Goal: Task Accomplishment & Management: Complete application form

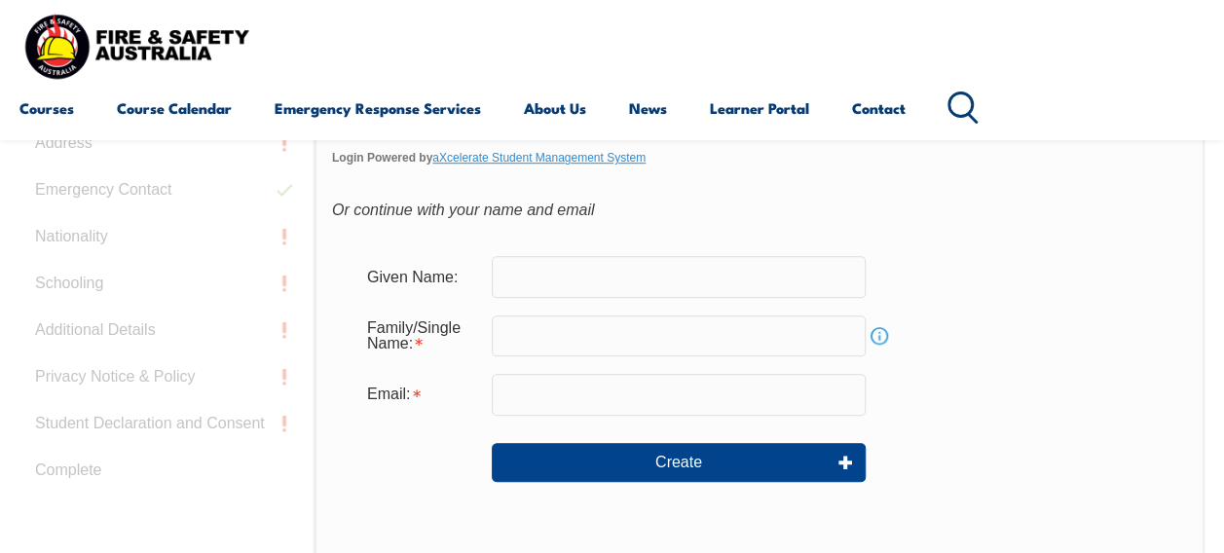
click at [703, 277] on input "text" at bounding box center [679, 276] width 374 height 41
type input "[PERSON_NAME]"
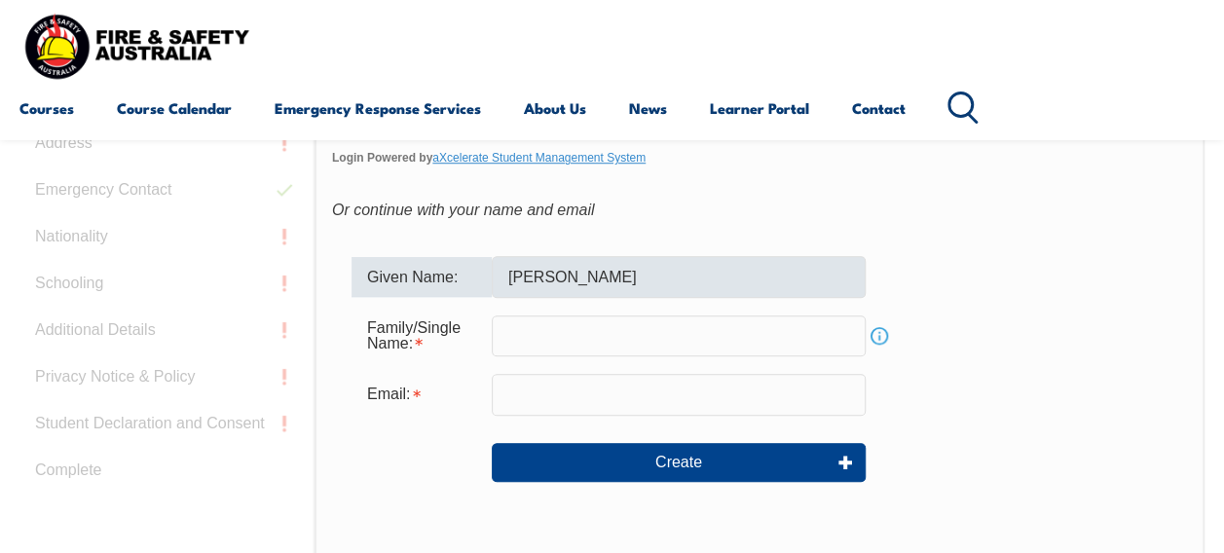
type input "Laulu"
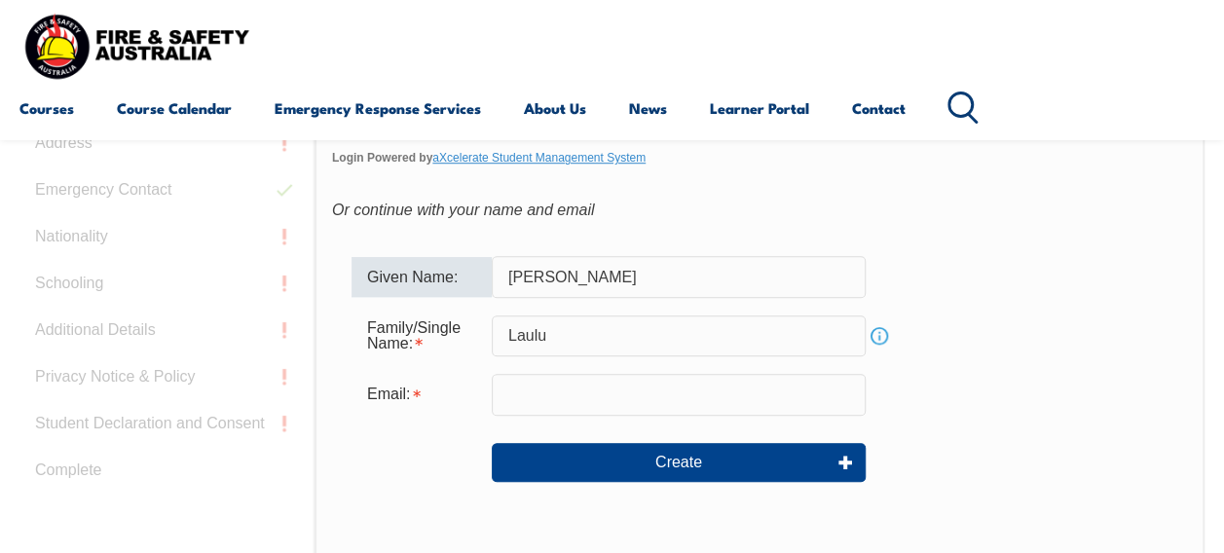
click at [656, 402] on input "email" at bounding box center [679, 394] width 374 height 41
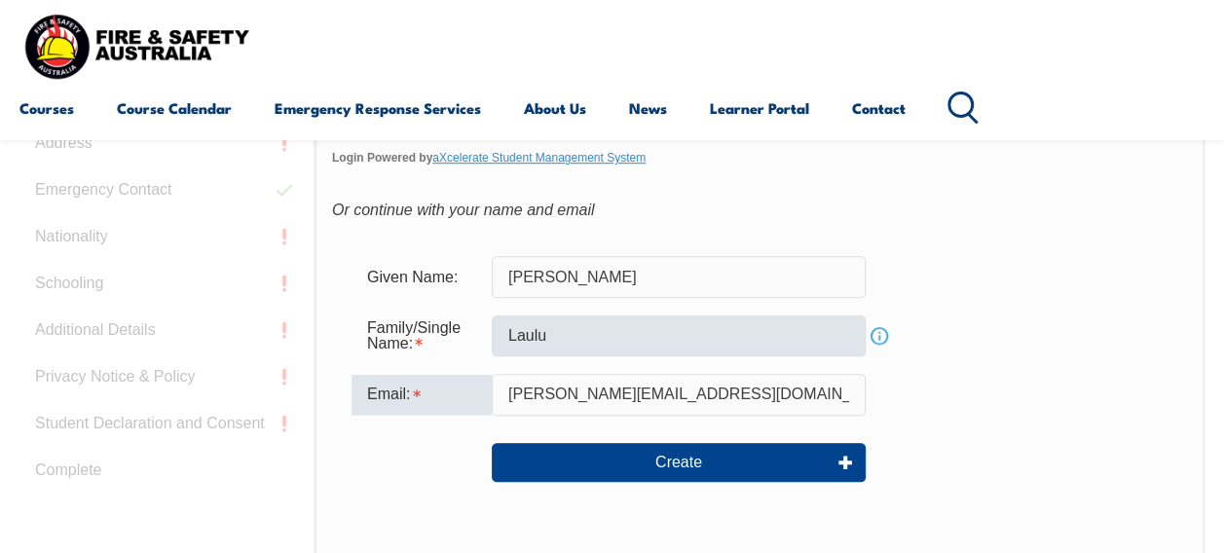
type input "[PERSON_NAME][EMAIL_ADDRESS][DOMAIN_NAME]"
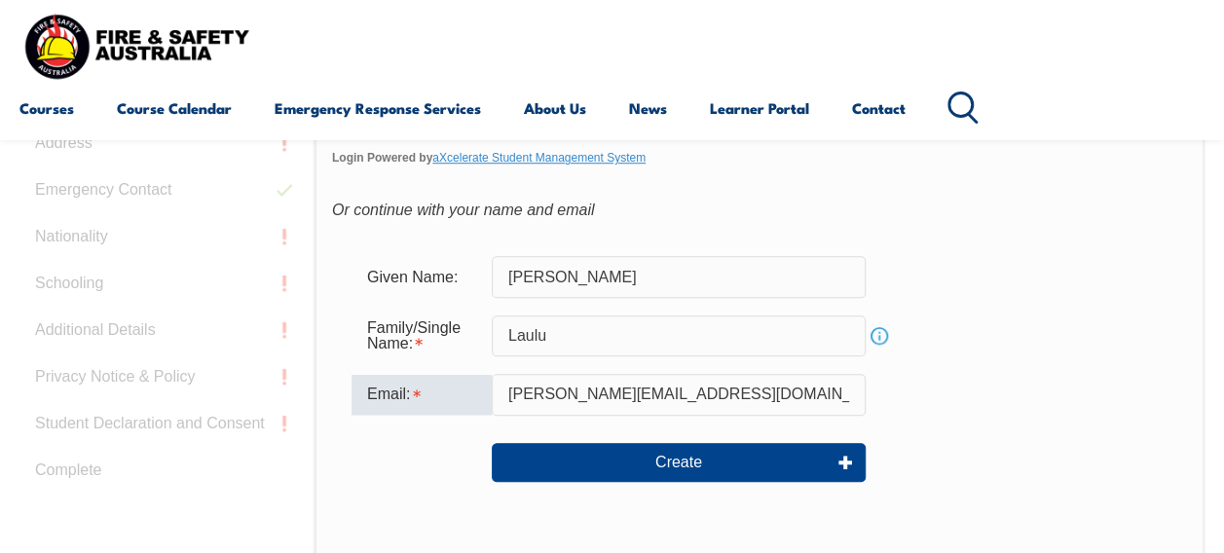
click at [502, 339] on input "Laulu" at bounding box center [679, 336] width 374 height 41
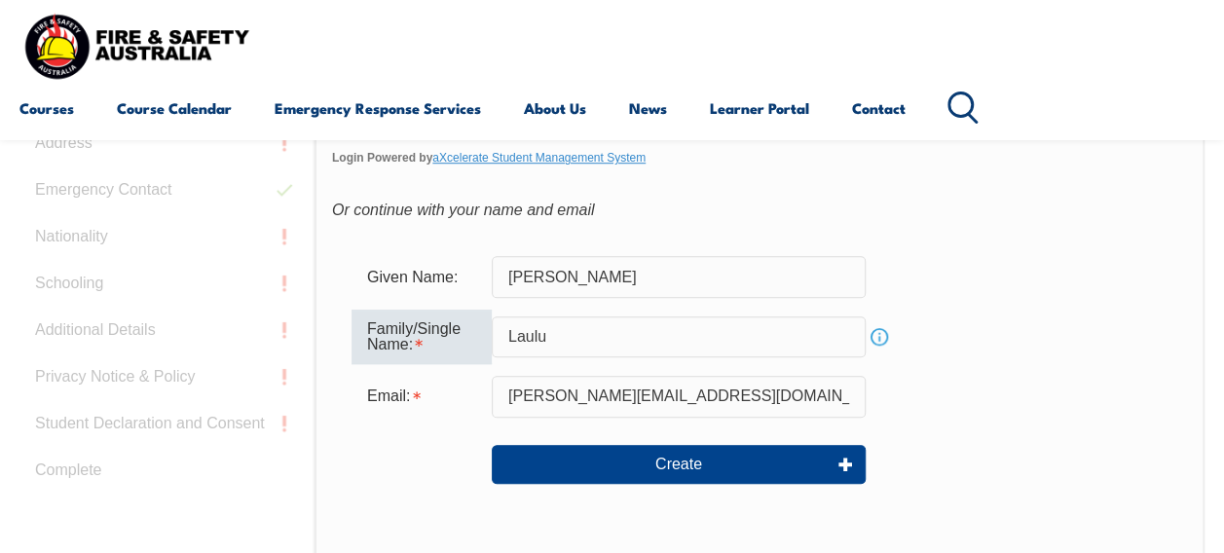
click at [502, 339] on input "Laulu" at bounding box center [679, 336] width 374 height 41
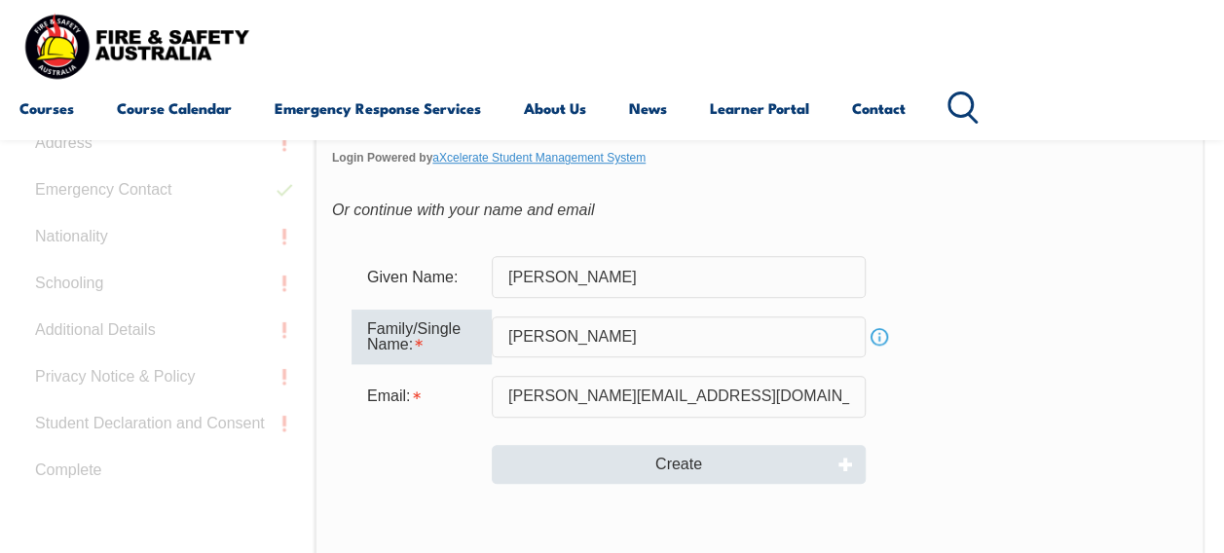
type input "[PERSON_NAME]"
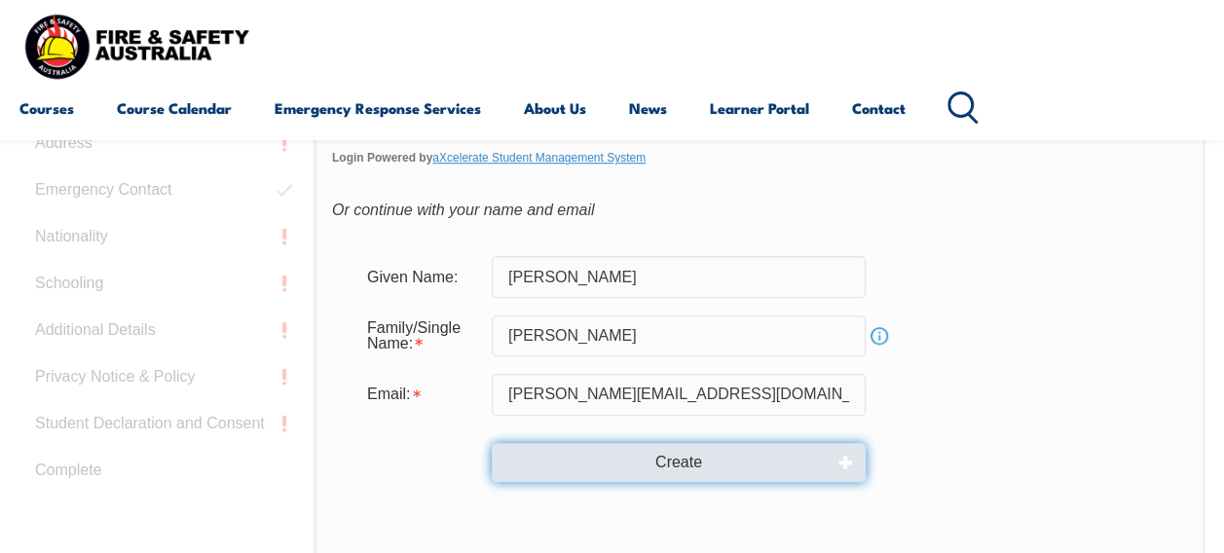
click at [749, 471] on button "Create" at bounding box center [679, 462] width 374 height 39
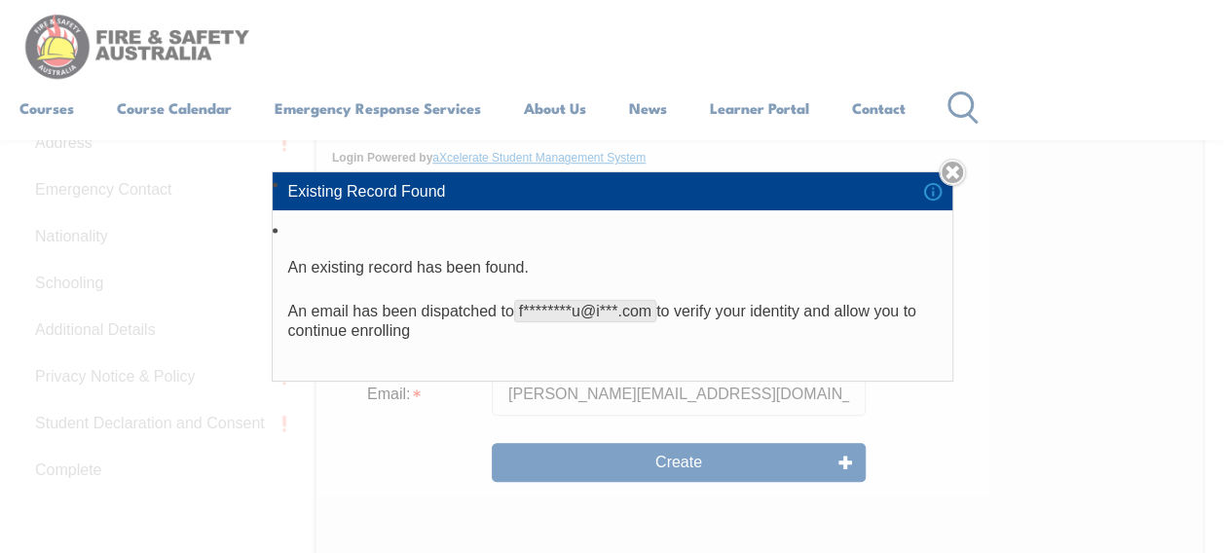
click at [945, 166] on div "Existing Record Found An existing record has been found. An email has been disp…" at bounding box center [612, 276] width 1224 height 553
click at [963, 169] on link "Close" at bounding box center [952, 172] width 27 height 27
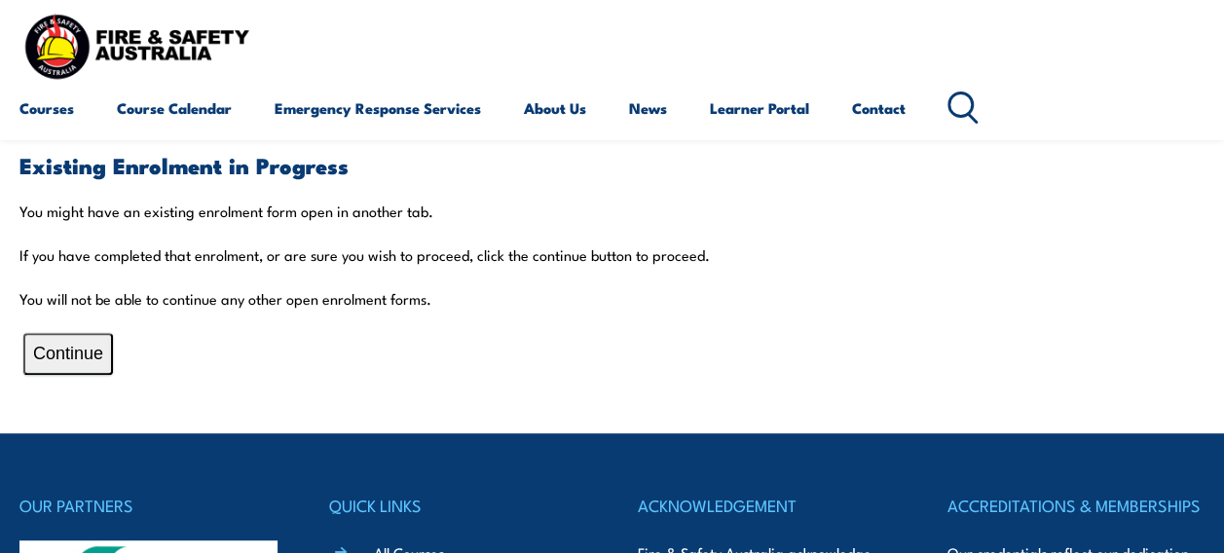
scroll to position [417, 0]
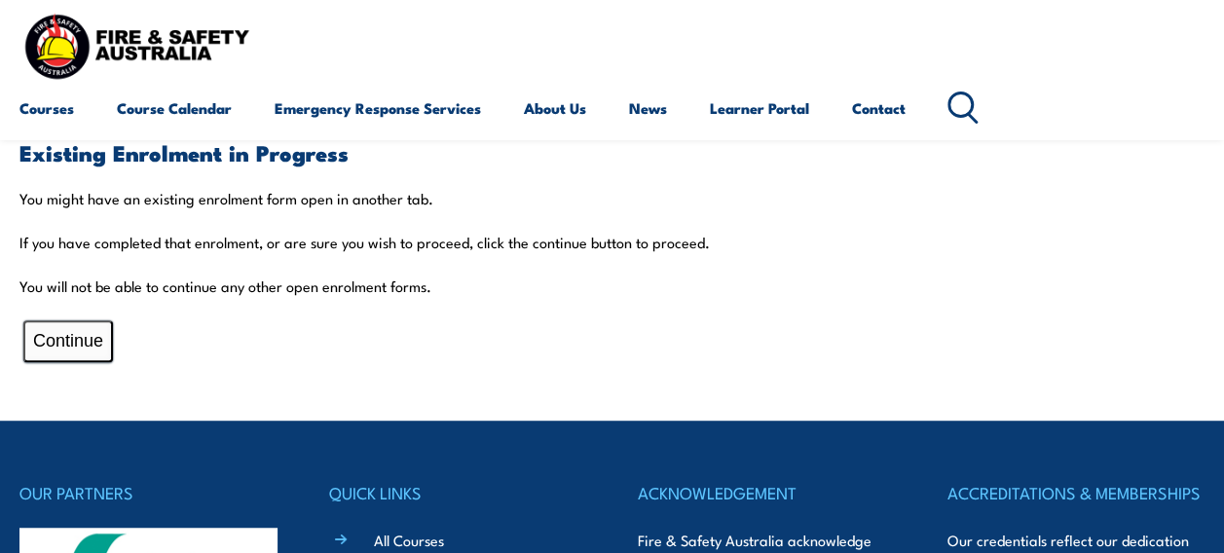
click at [86, 351] on button "Continue" at bounding box center [68, 341] width 90 height 42
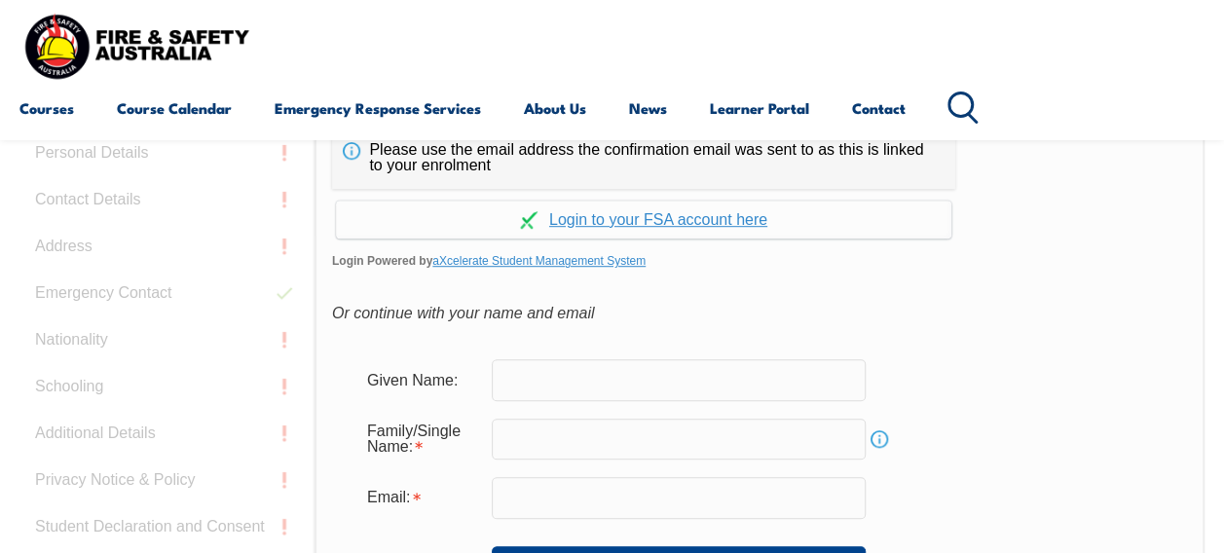
scroll to position [510, 0]
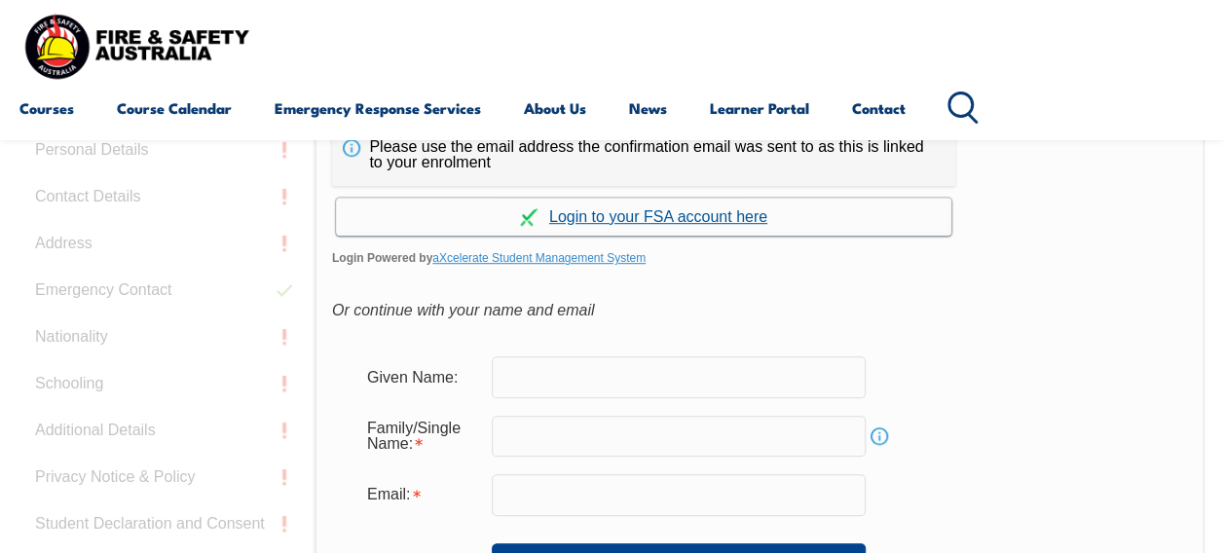
click at [709, 223] on link "Continue with aXcelerate" at bounding box center [643, 217] width 615 height 38
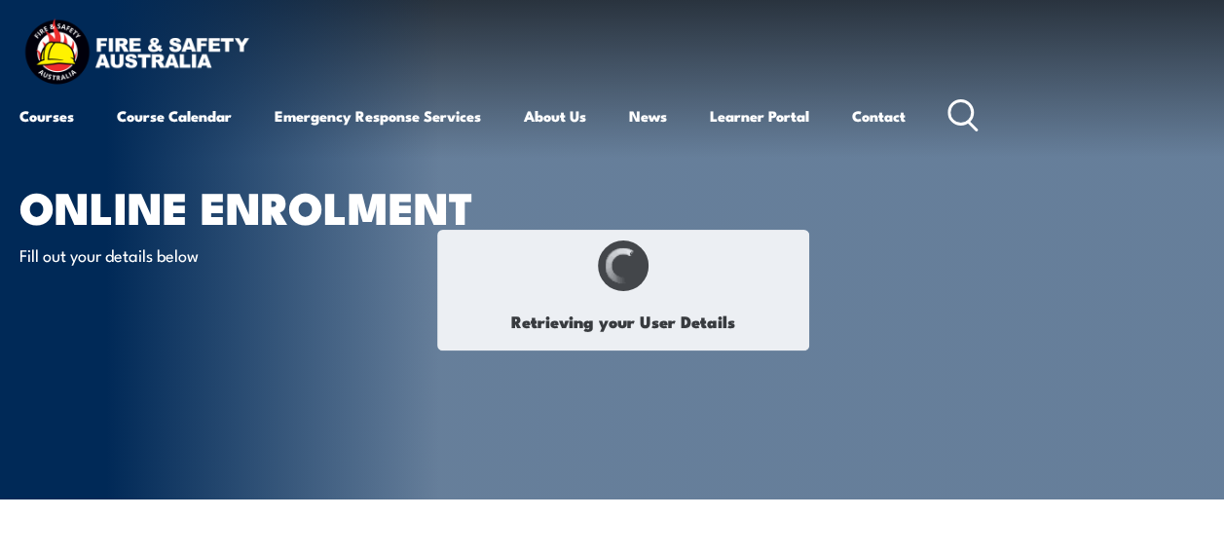
type input "Fred"
type input "Laulu"
type input "May 12, 1972"
type input "KBWEVCH8DN"
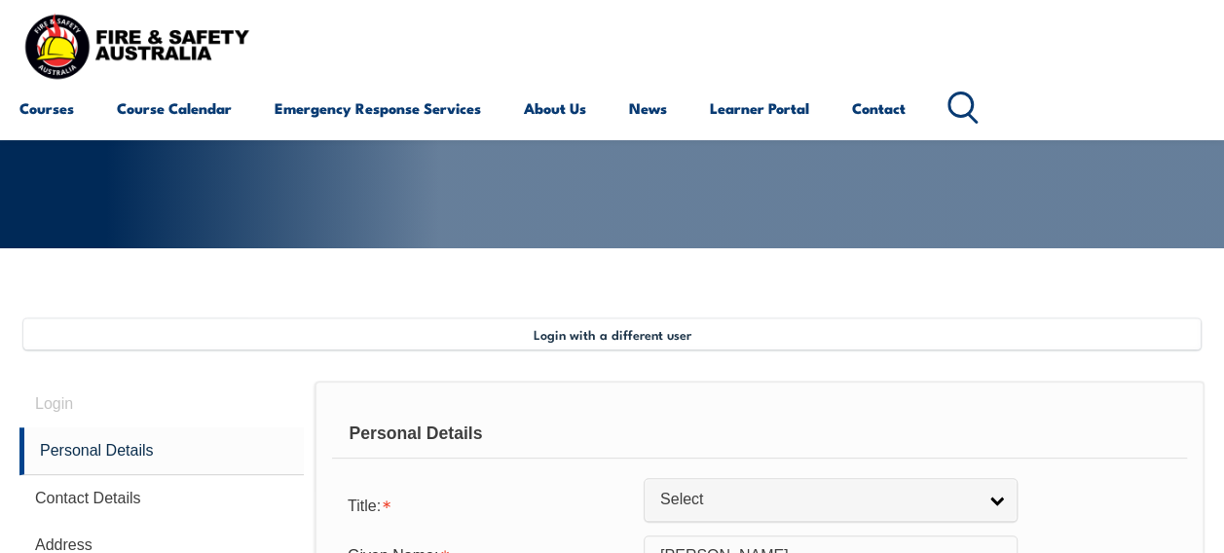
scroll to position [472, 0]
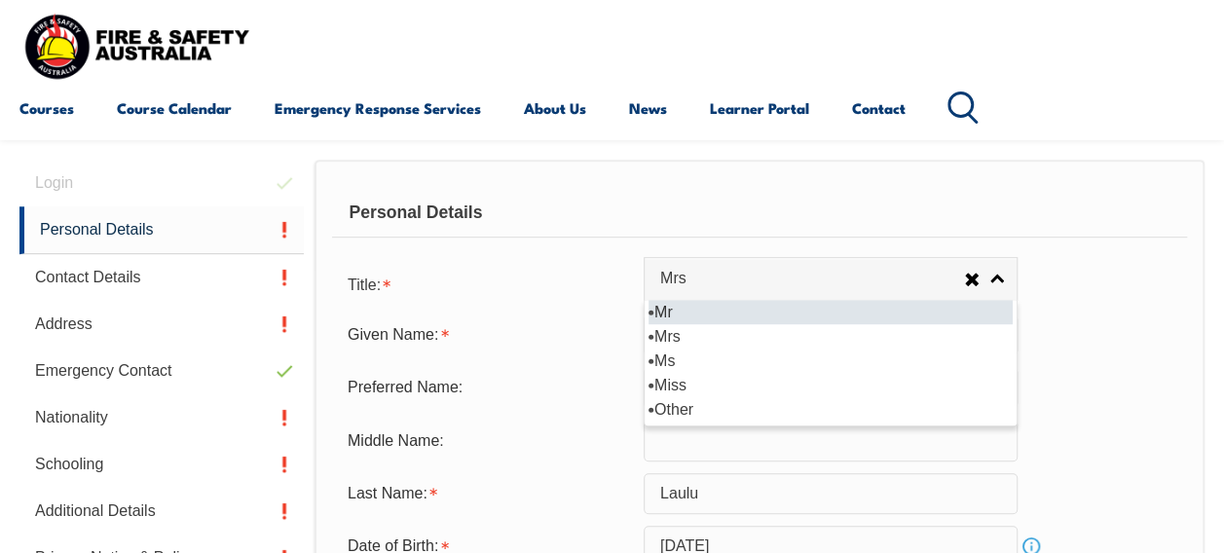
select select "Mr"
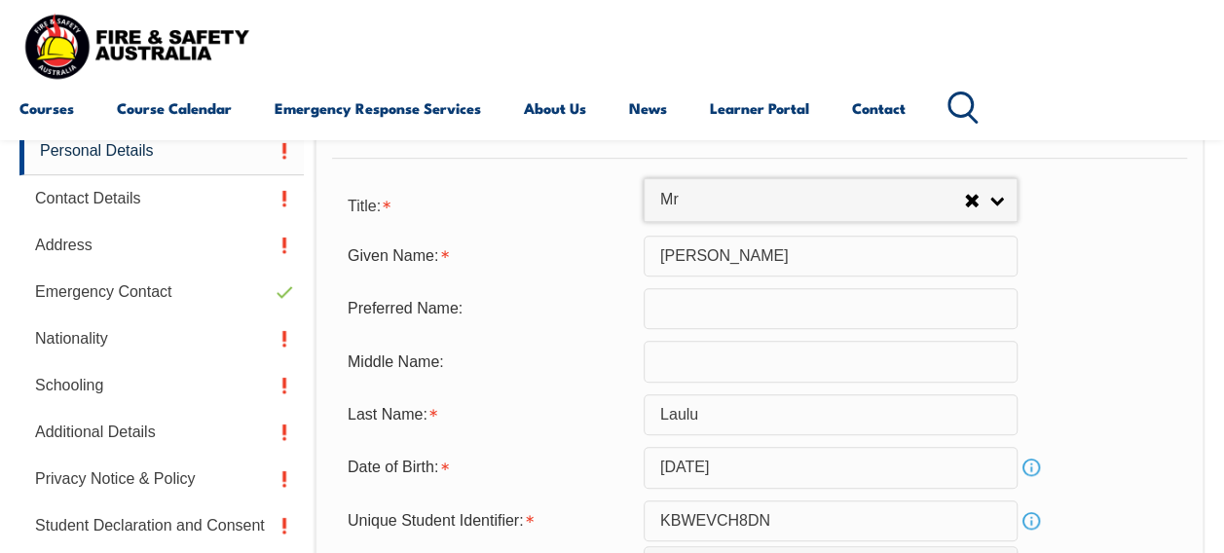
scroll to position [564, 0]
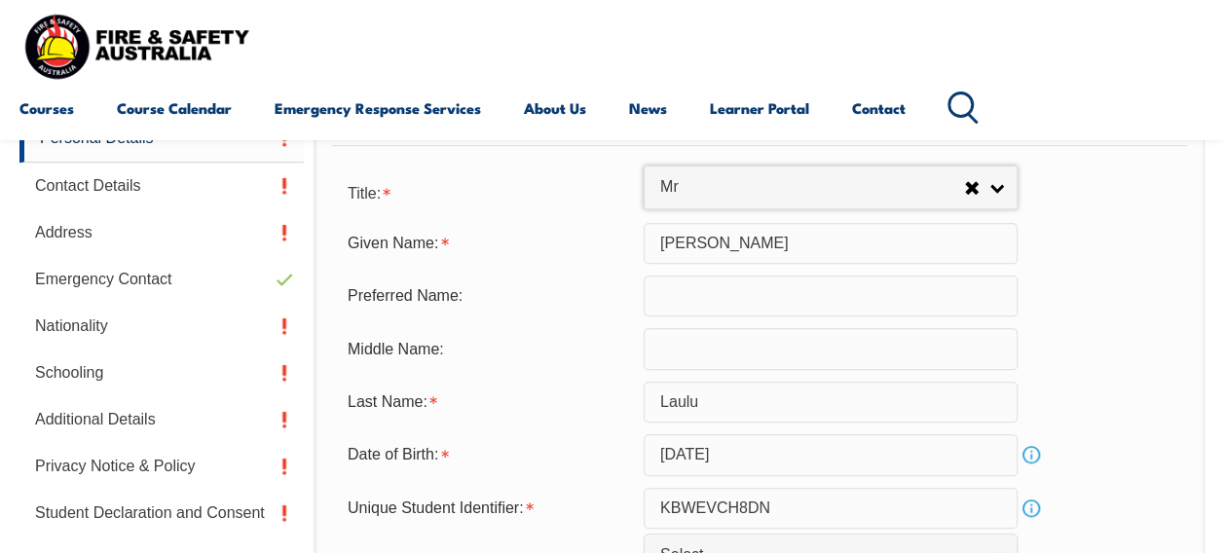
click at [664, 401] on input "Laulu" at bounding box center [831, 402] width 374 height 41
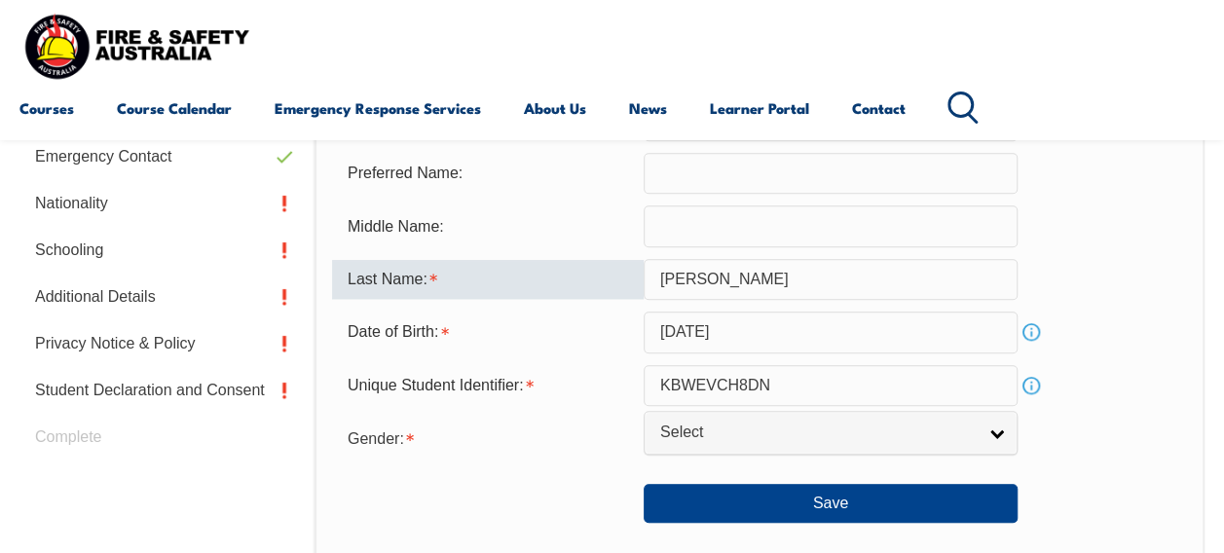
scroll to position [689, 0]
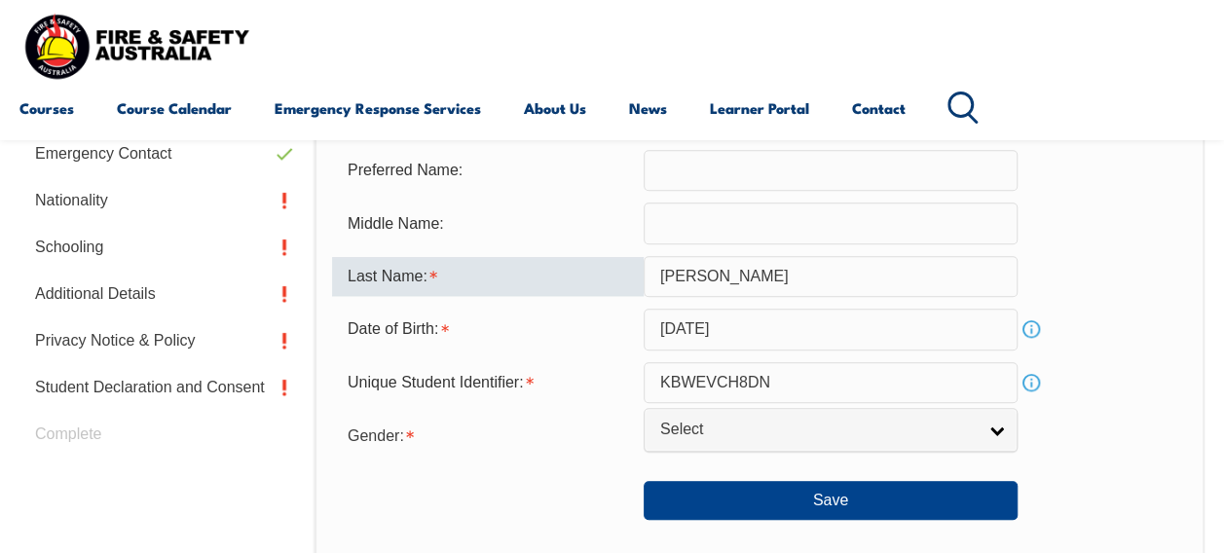
type input "Falevi Laulu"
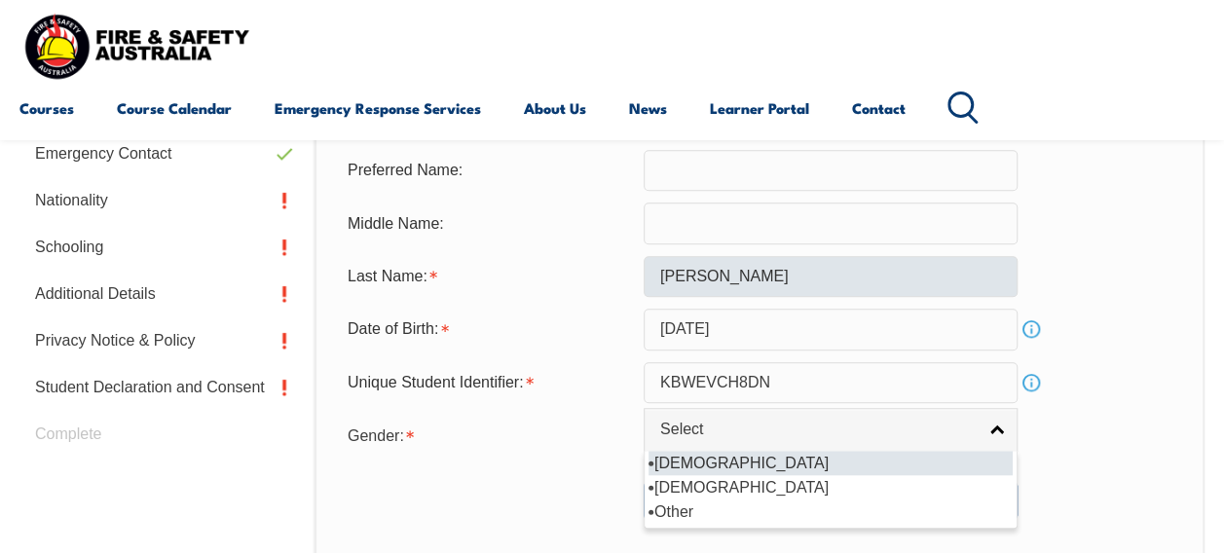
select select "M"
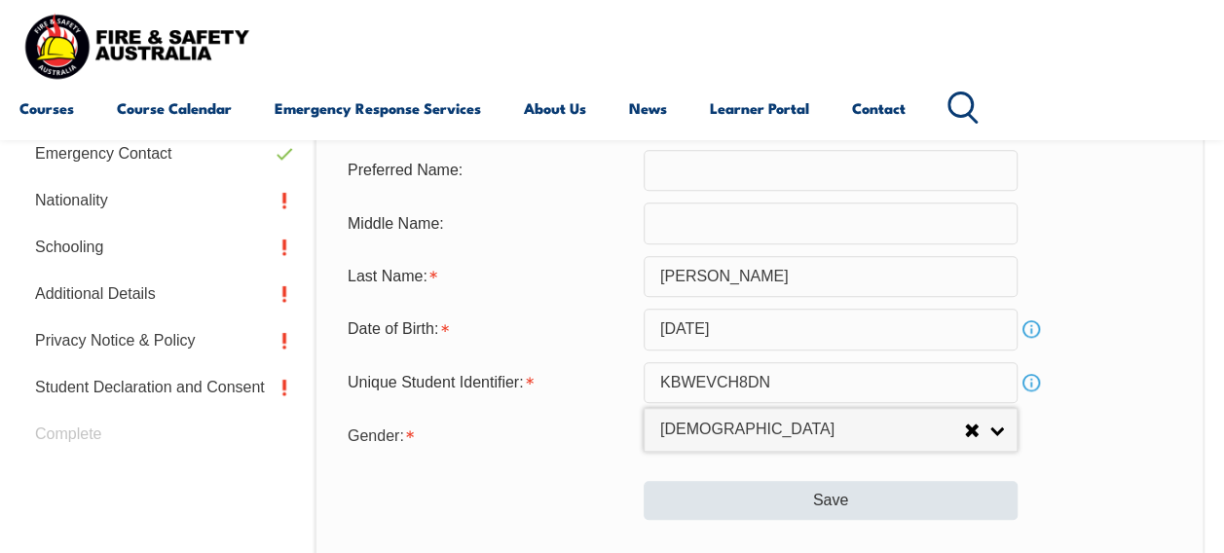
click at [923, 501] on button "Save" at bounding box center [831, 500] width 374 height 39
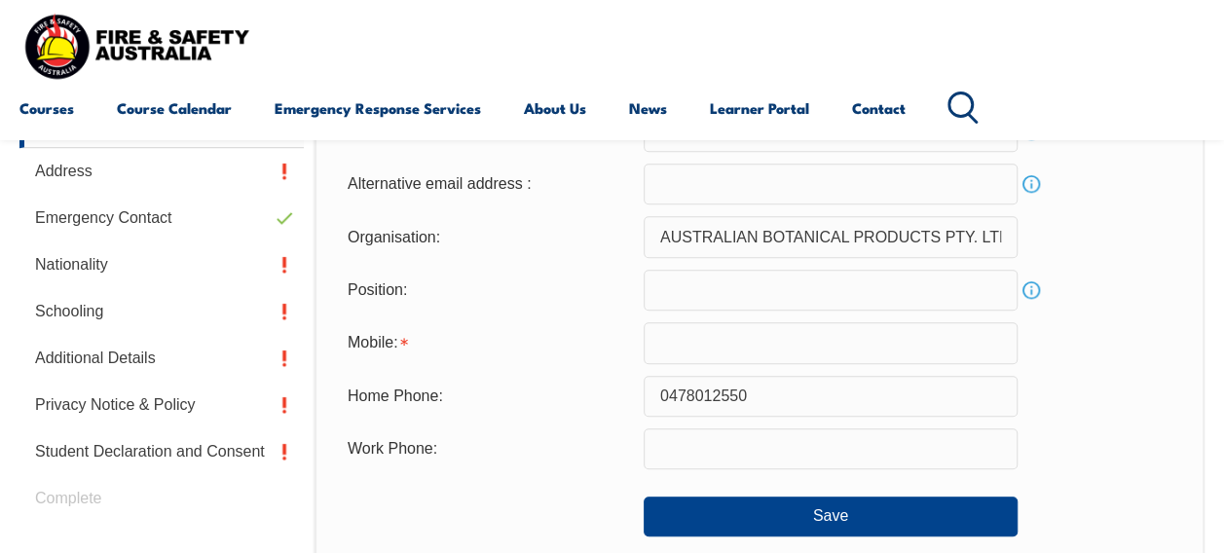
scroll to position [631, 0]
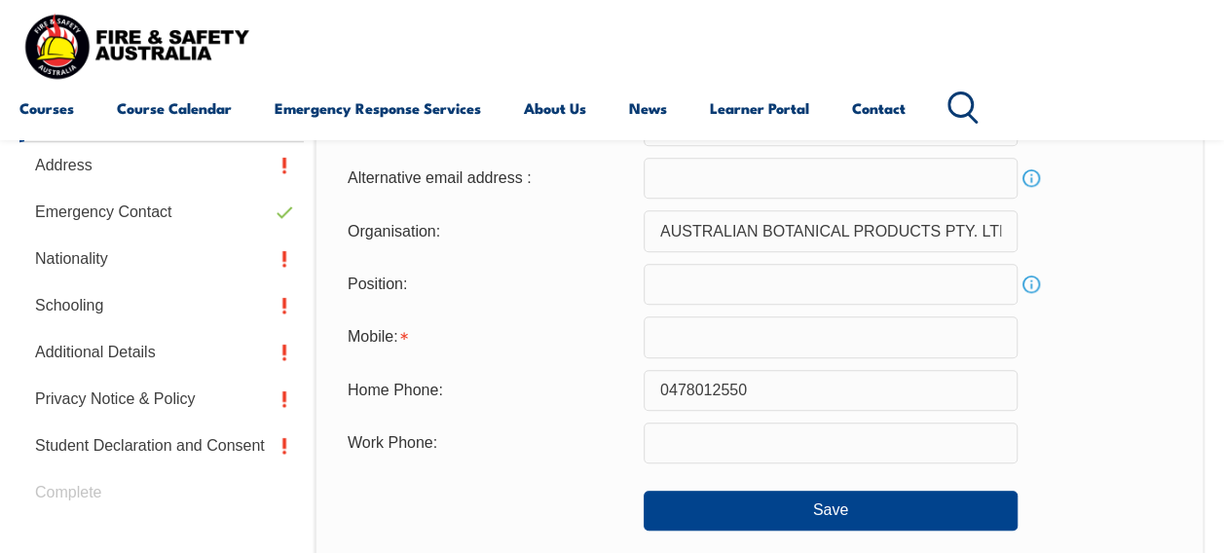
click at [795, 394] on input "0478012550" at bounding box center [831, 390] width 374 height 41
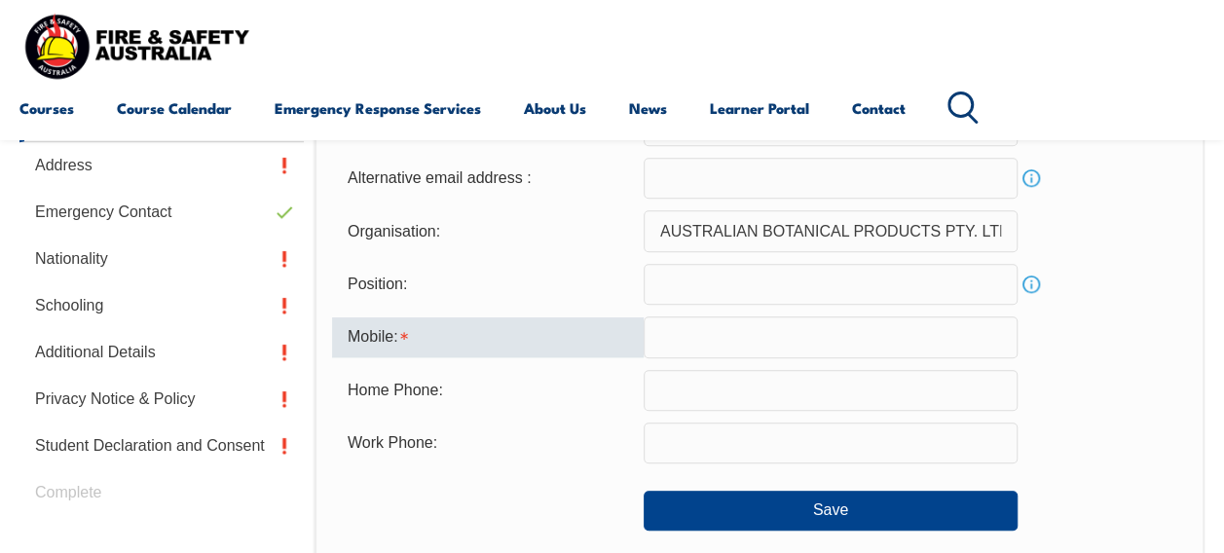
click at [666, 324] on input "text" at bounding box center [831, 336] width 374 height 41
paste input "0478012550"
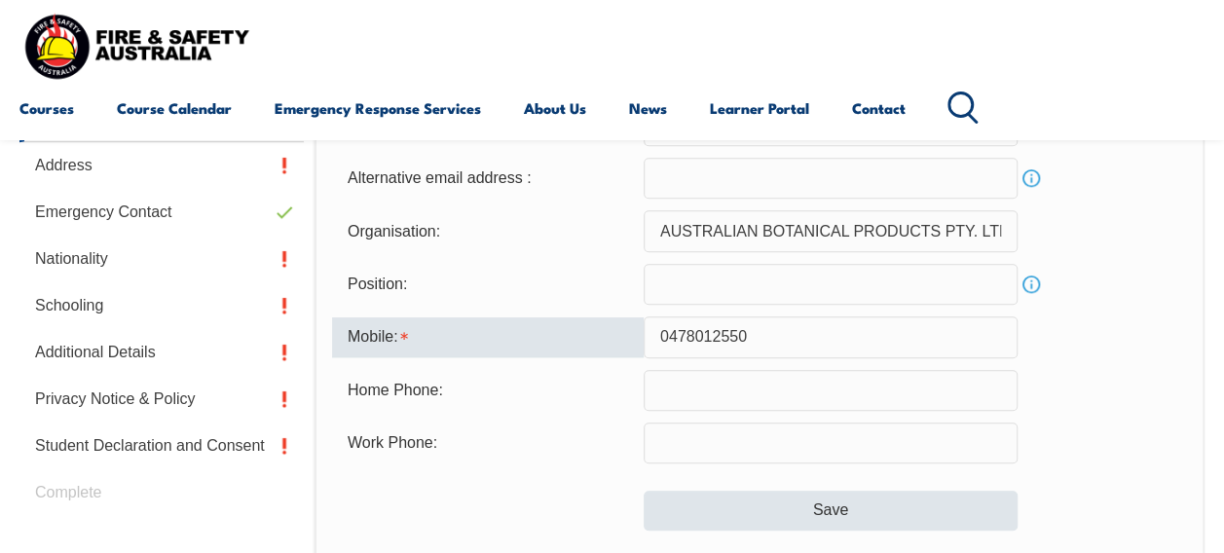
type input "0478012550"
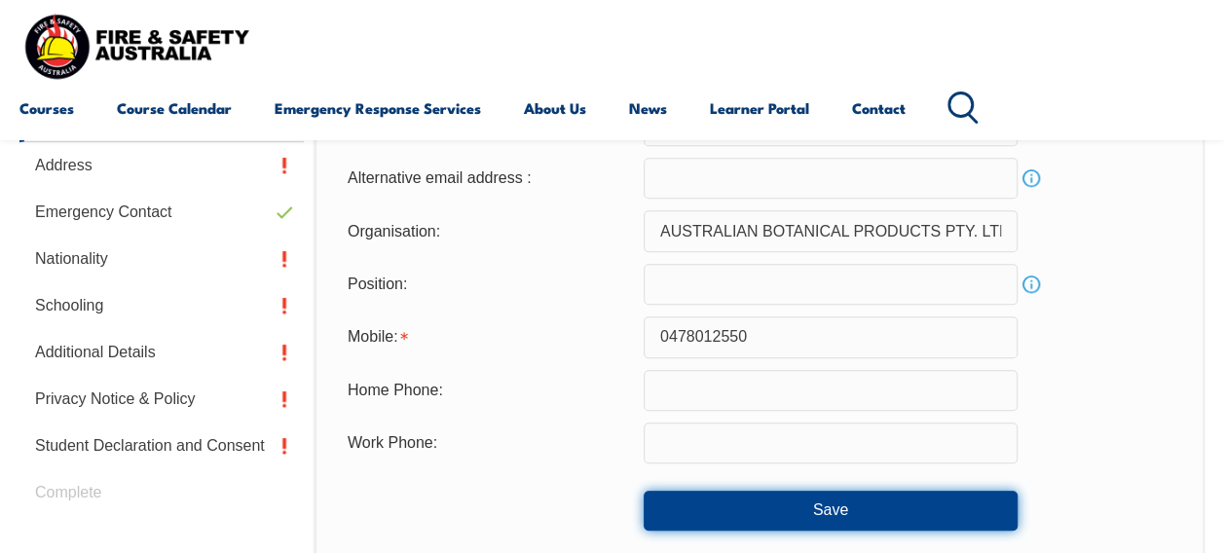
click at [771, 504] on button "Save" at bounding box center [831, 510] width 374 height 39
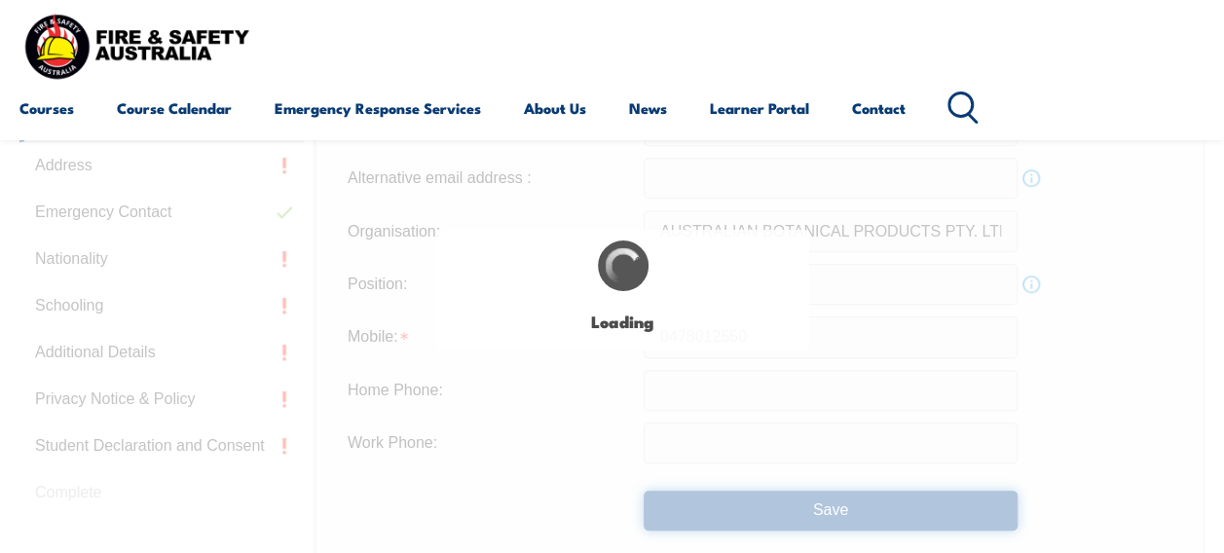
type input "0478012550"
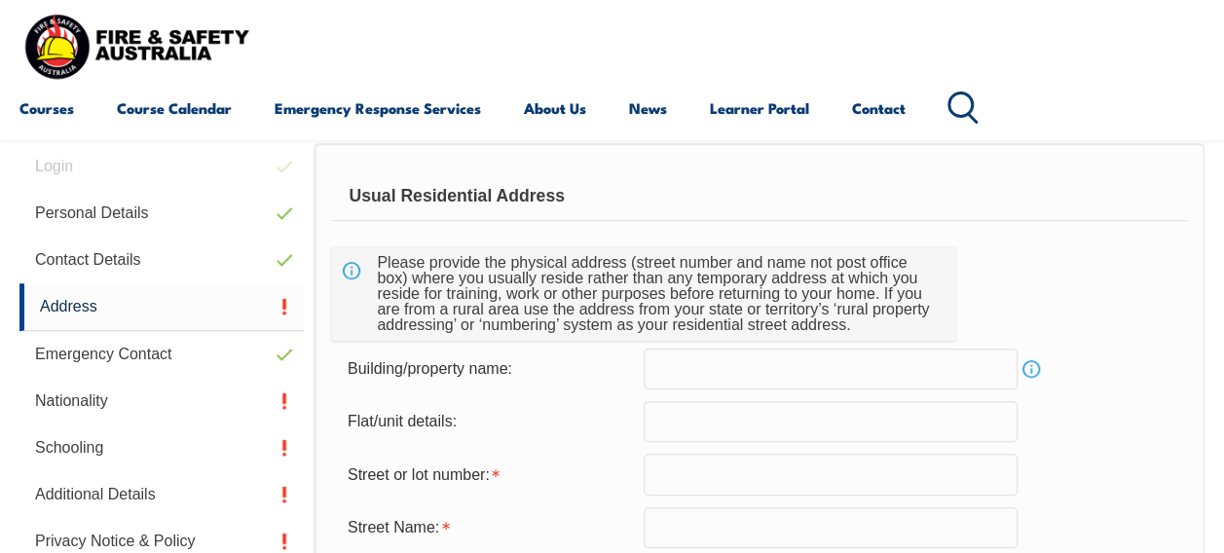
scroll to position [472, 0]
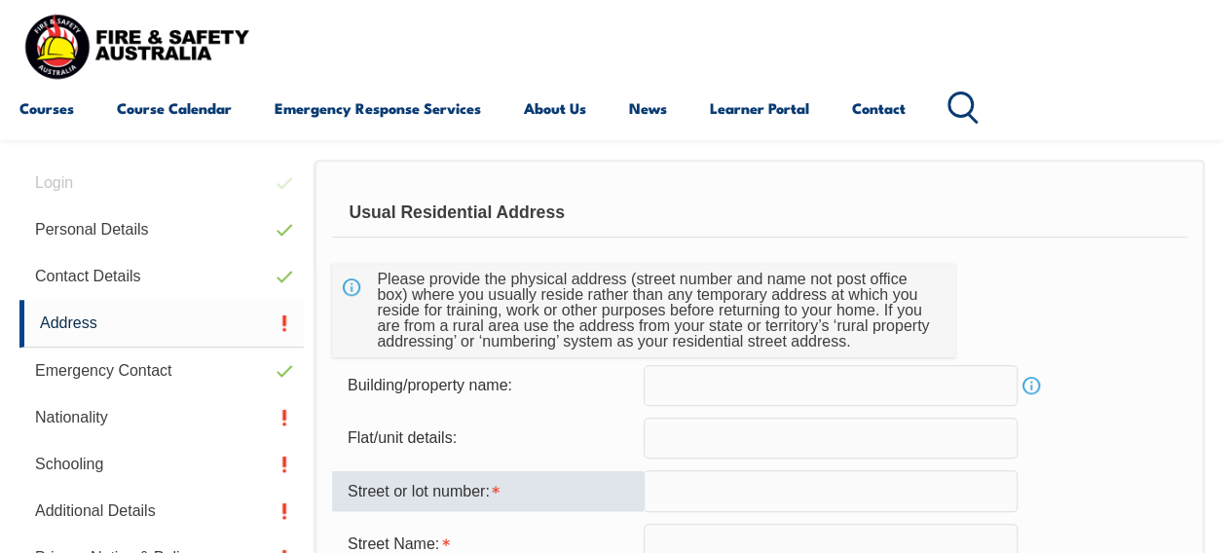
click at [785, 483] on input "text" at bounding box center [831, 490] width 374 height 41
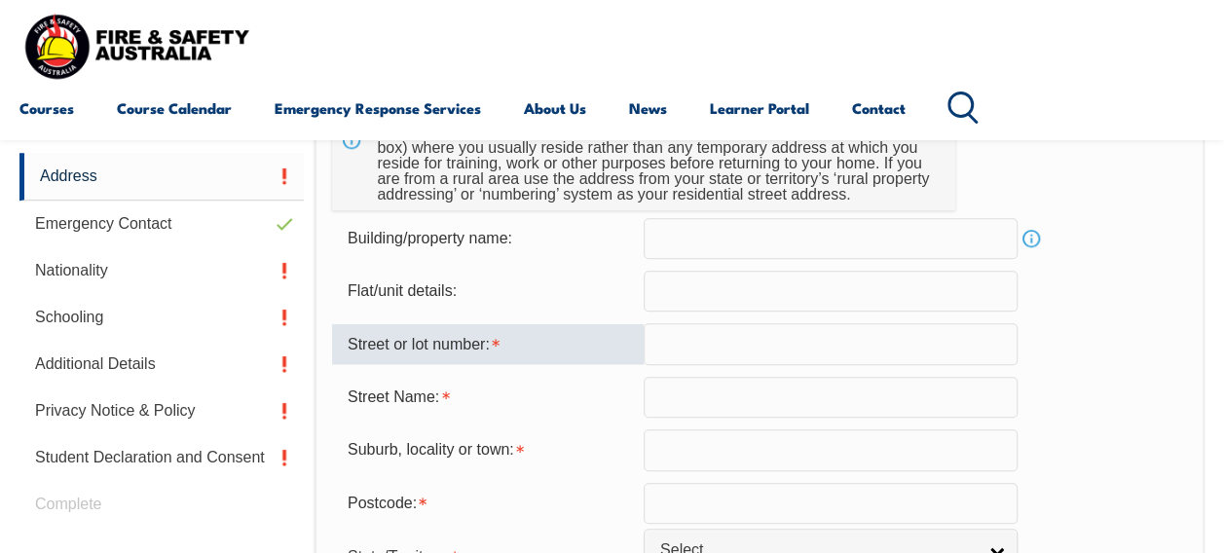
scroll to position [631, 0]
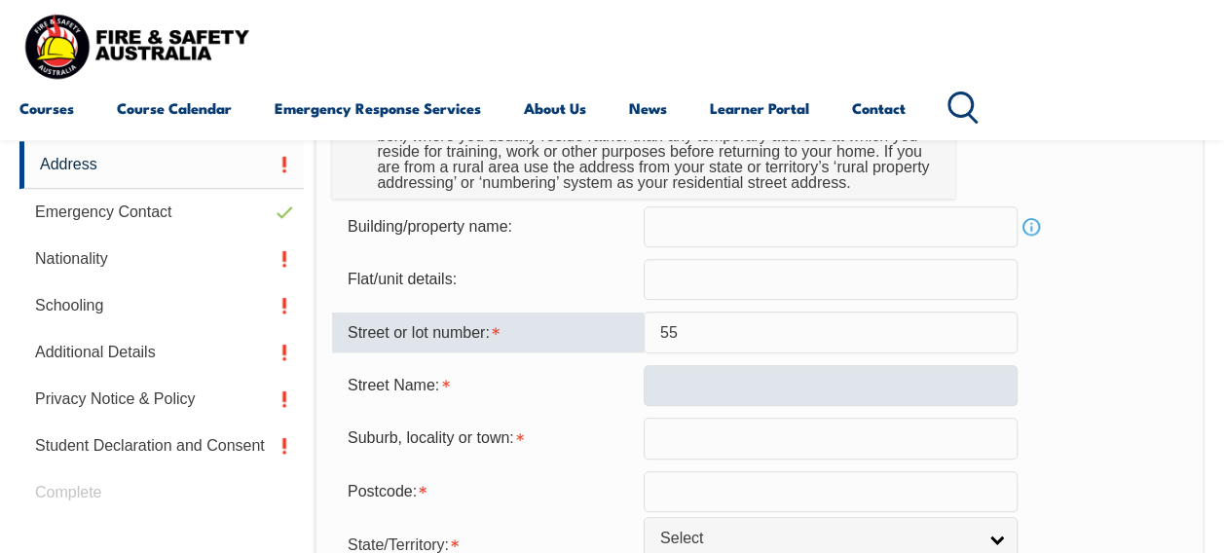
type input "55"
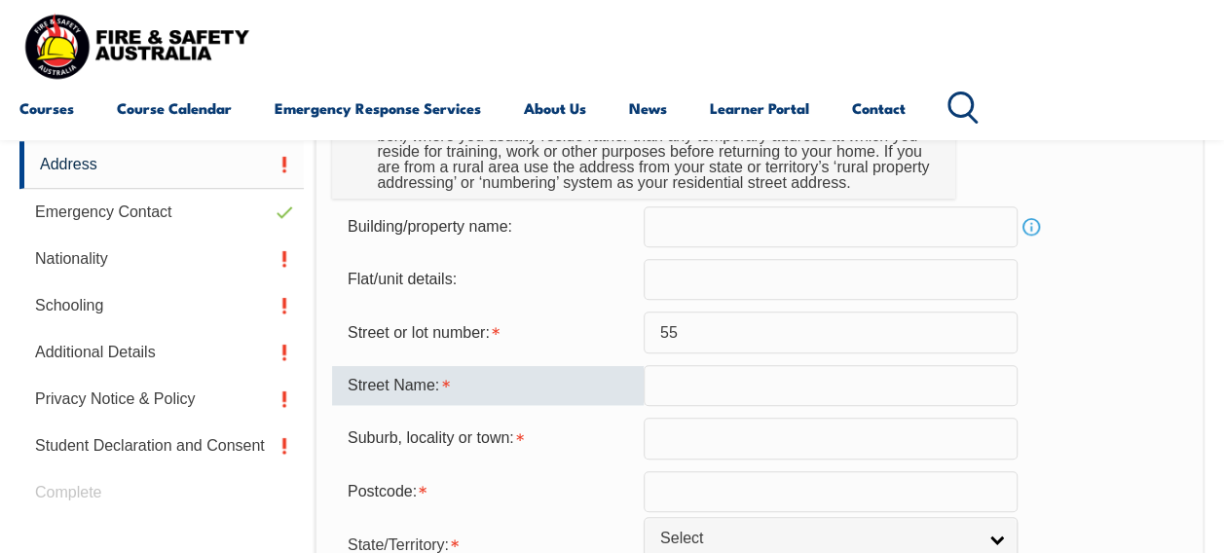
click at [804, 384] on input "text" at bounding box center [831, 385] width 374 height 41
paste input "Emiley Dr"
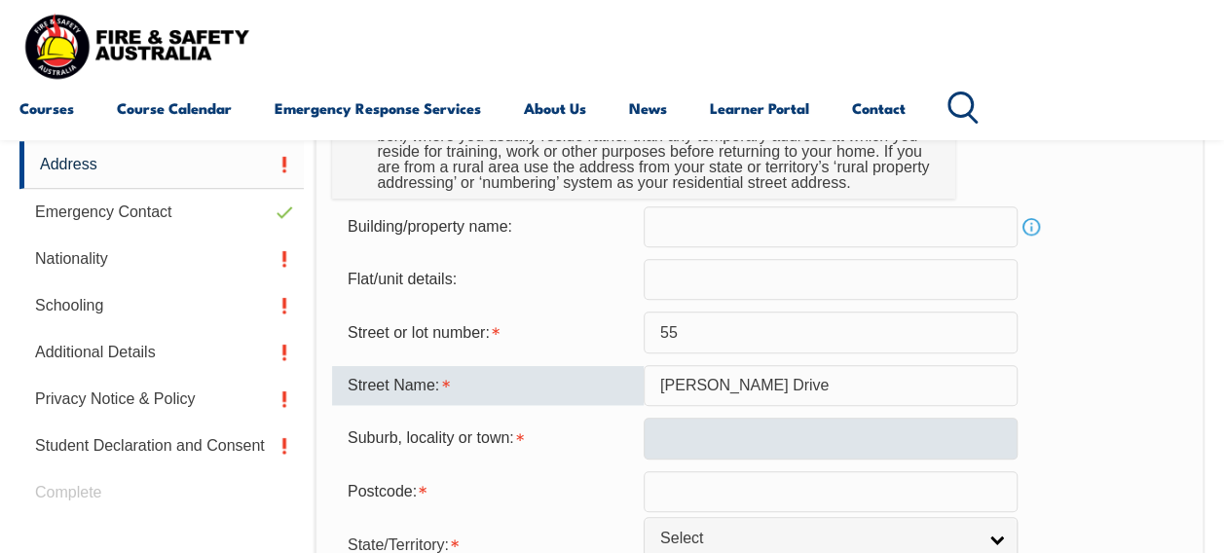
type input "Emiley Drive"
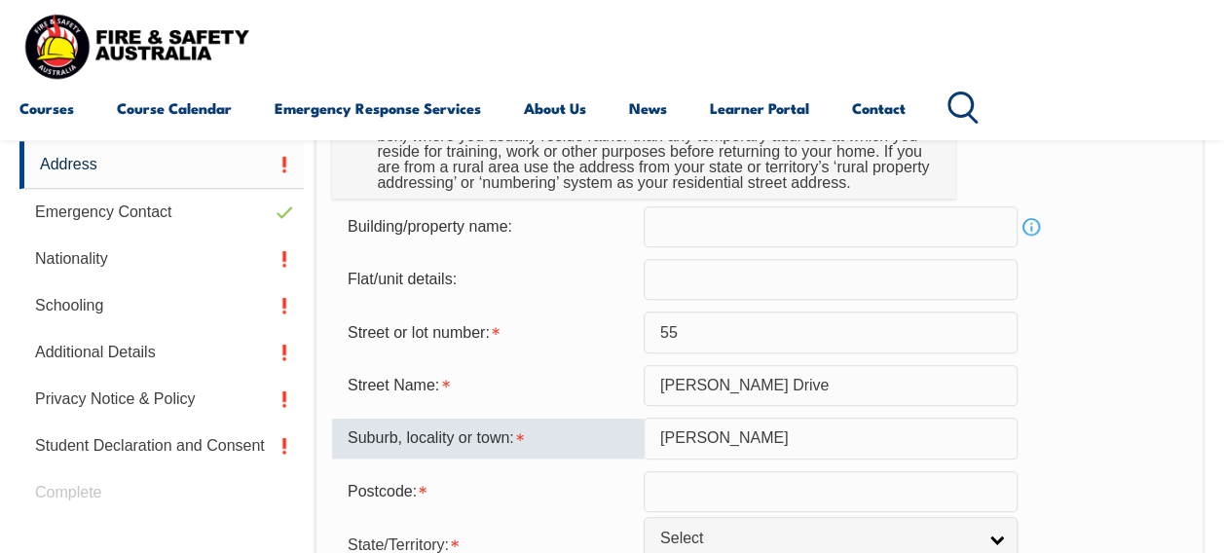
type input "Narre Warren"
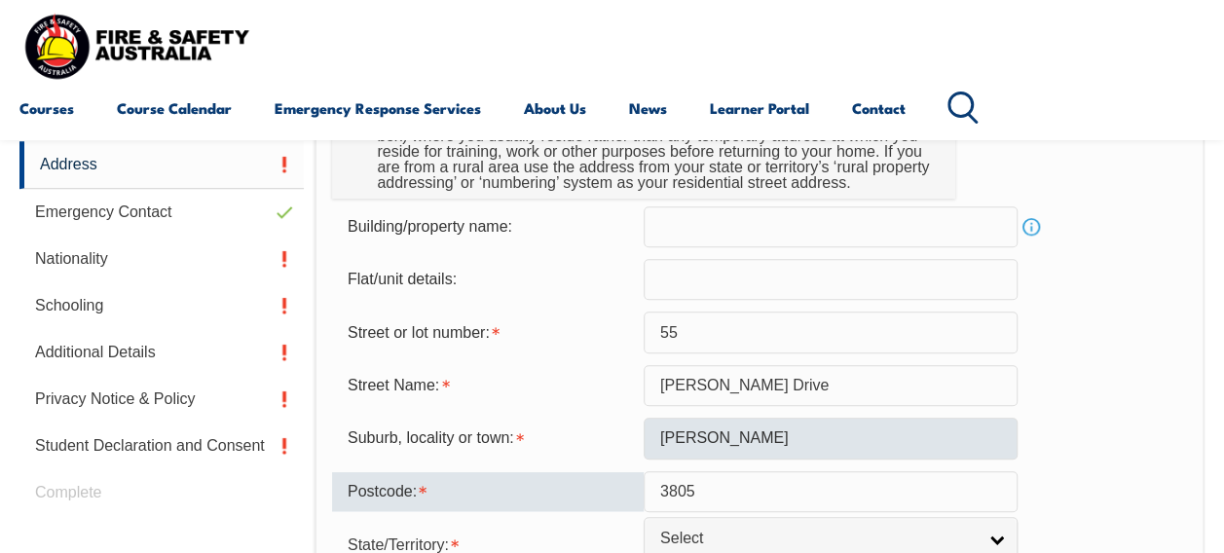
type input "3805"
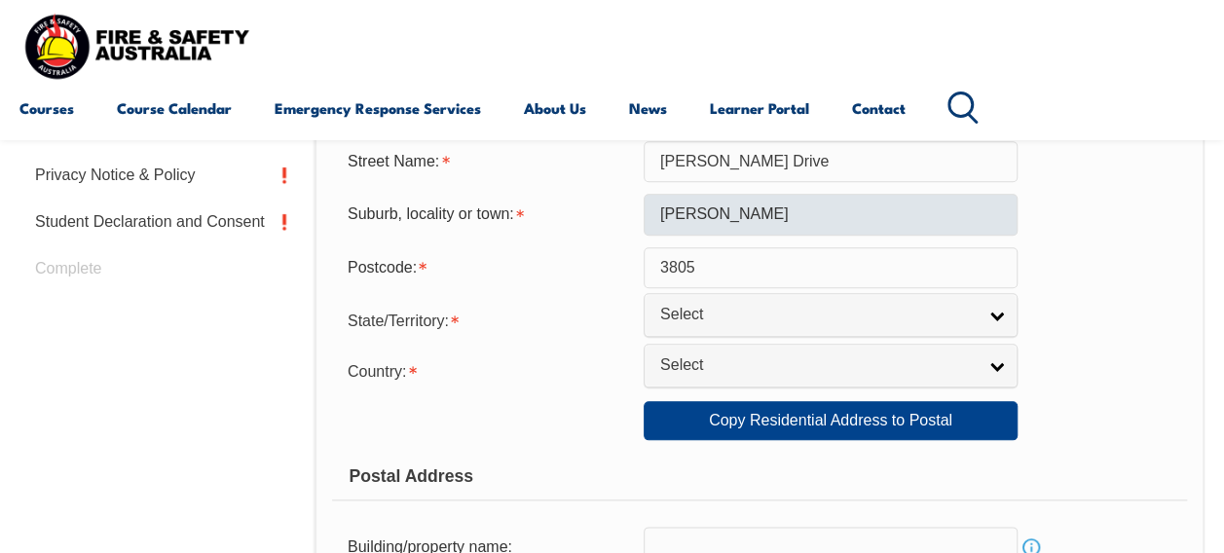
scroll to position [931, 0]
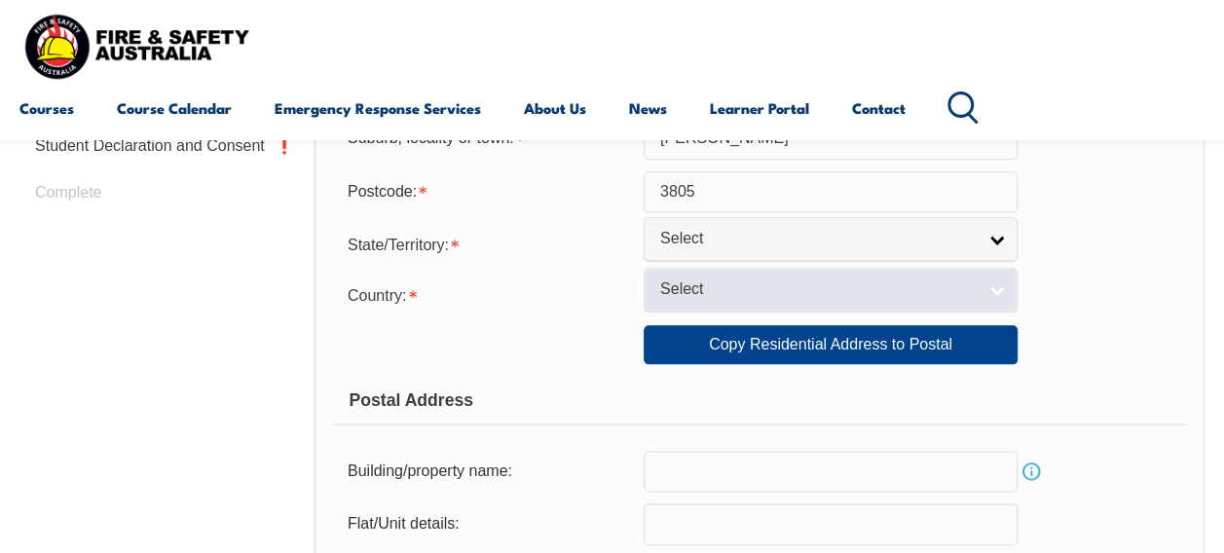
click at [904, 268] on link "Select" at bounding box center [831, 290] width 374 height 44
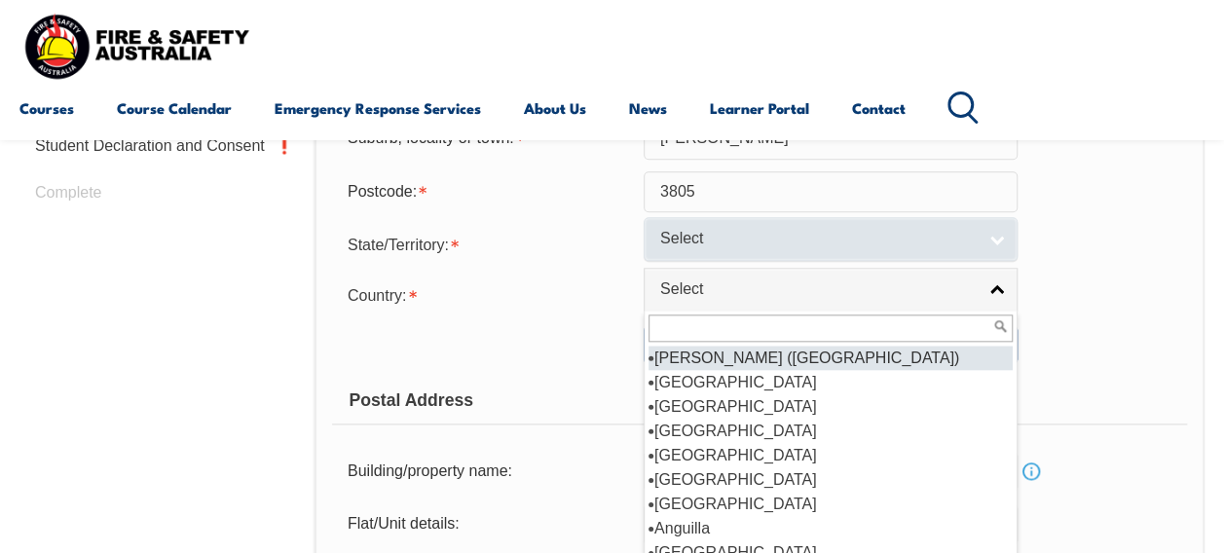
click at [916, 236] on span "Select" at bounding box center [818, 239] width 316 height 20
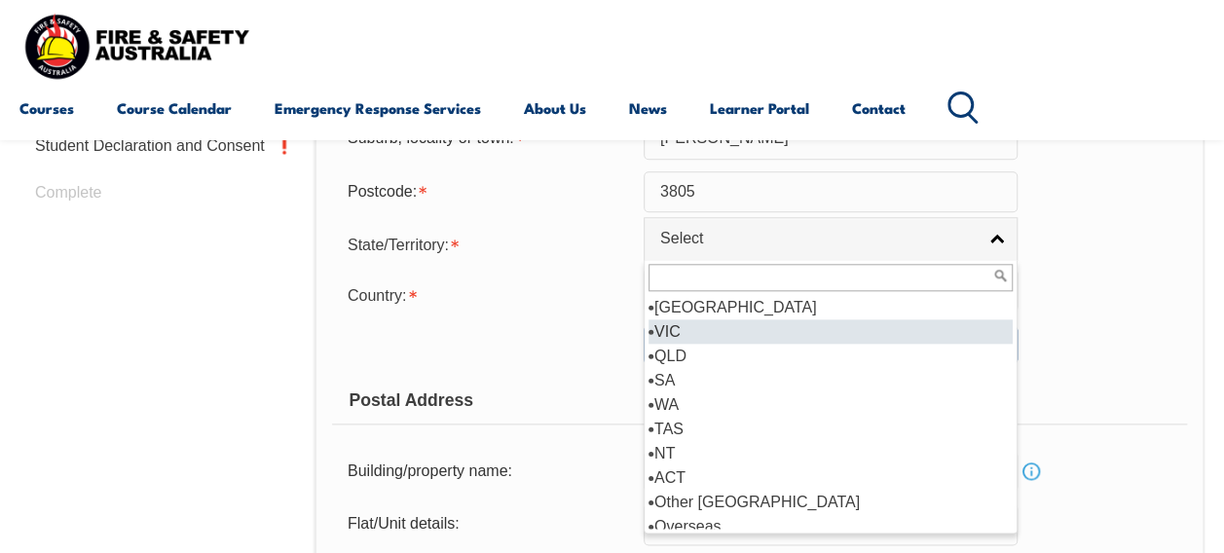
click at [801, 337] on li "VIC" at bounding box center [831, 331] width 364 height 24
select select "VIC"
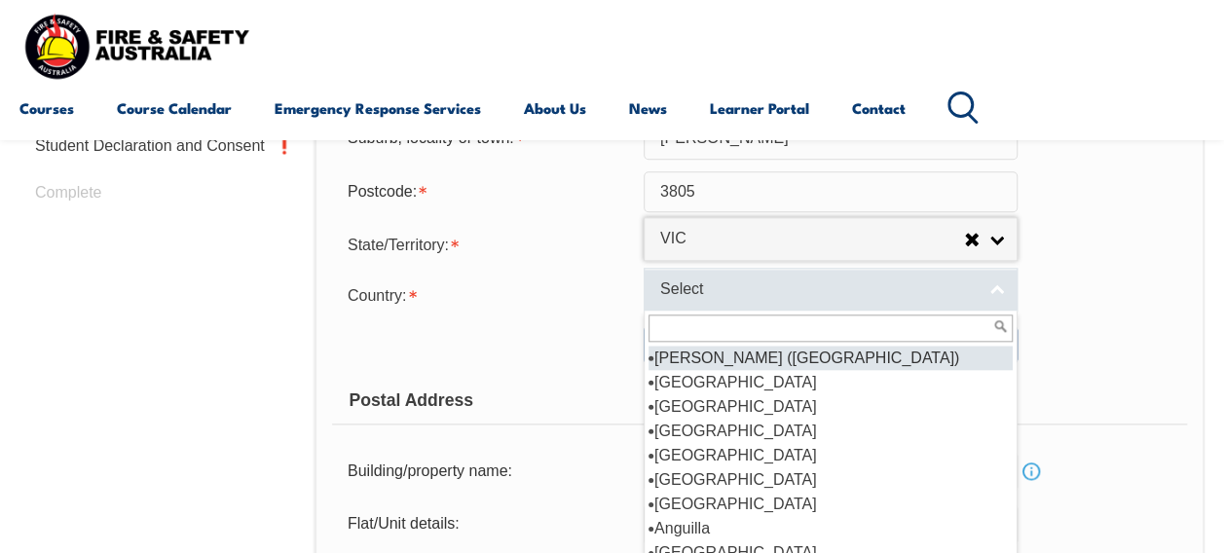
click at [838, 294] on span "Select" at bounding box center [818, 289] width 316 height 20
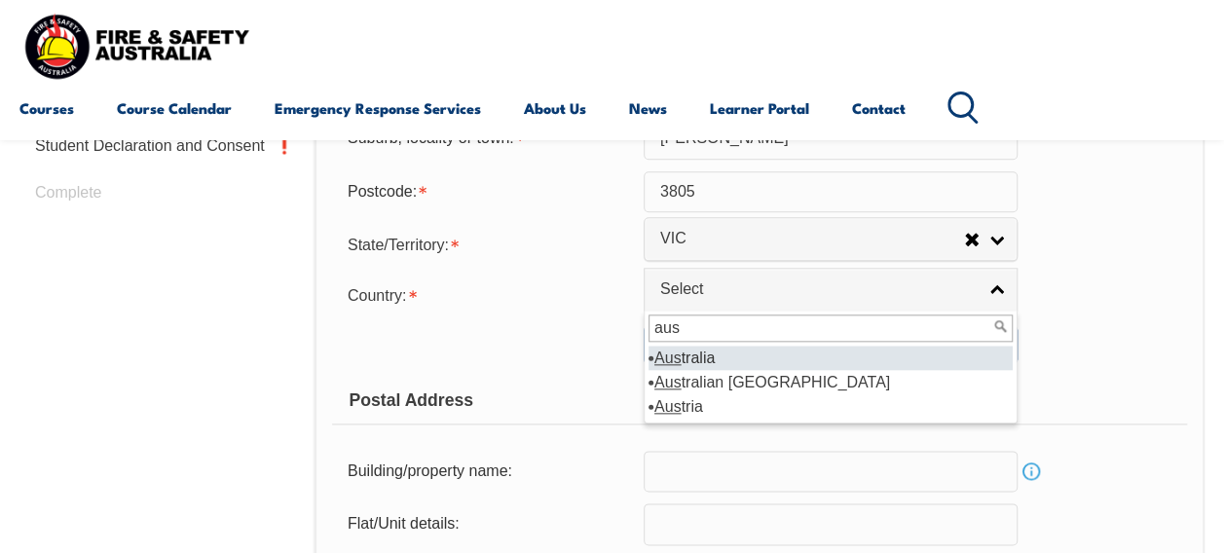
type input "aus"
click at [873, 354] on li "Aus tralia" at bounding box center [831, 358] width 364 height 24
select select "1101"
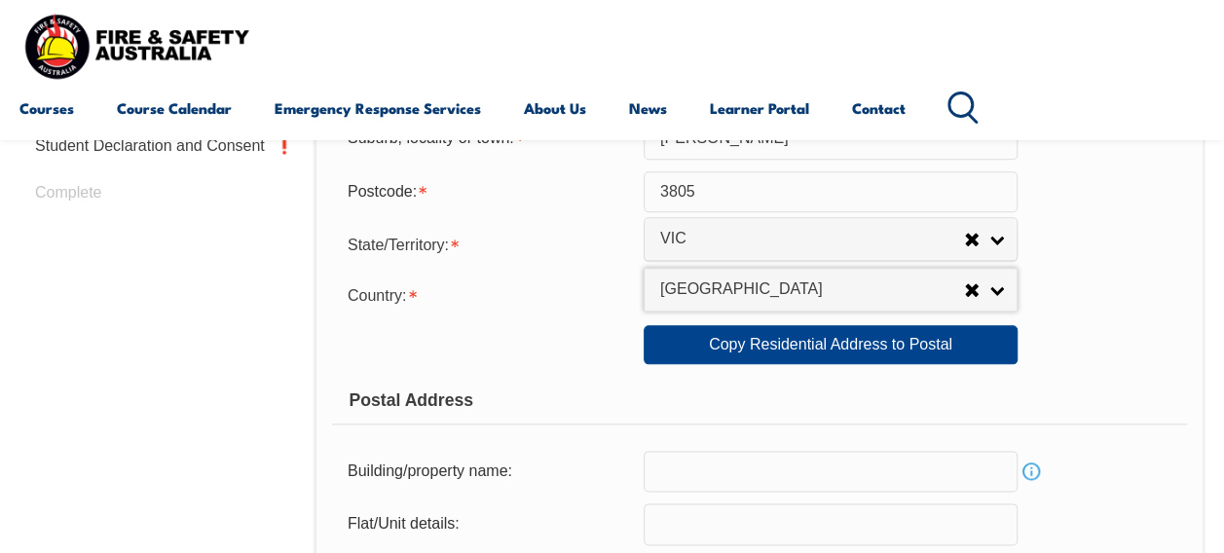
click at [1114, 360] on div "Copy Residential Address to Postal: Copy Residential Address to Postal" at bounding box center [759, 344] width 855 height 39
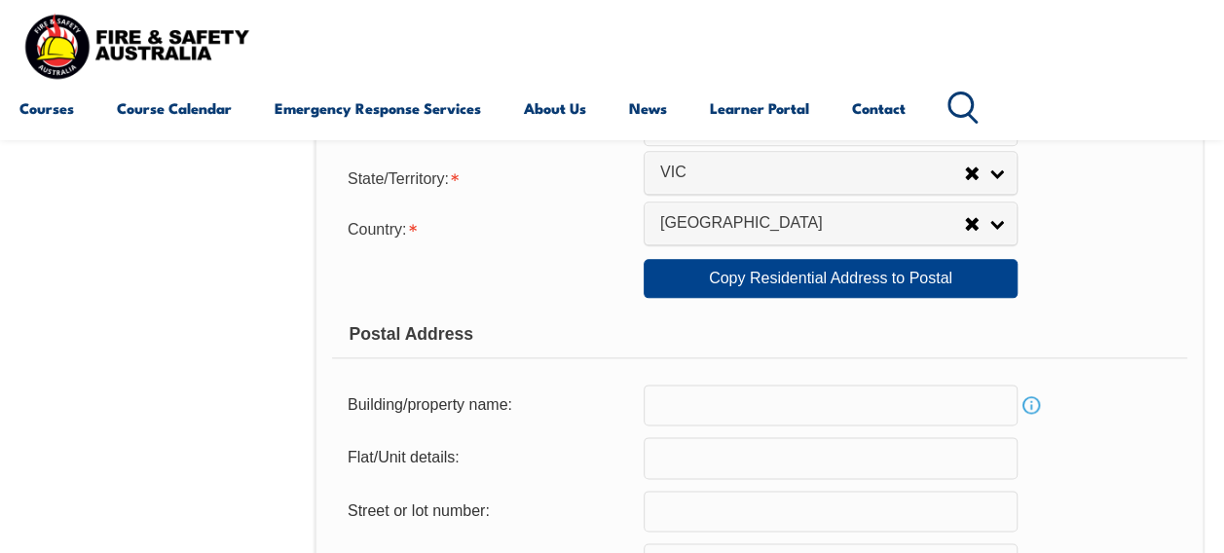
scroll to position [1019, 0]
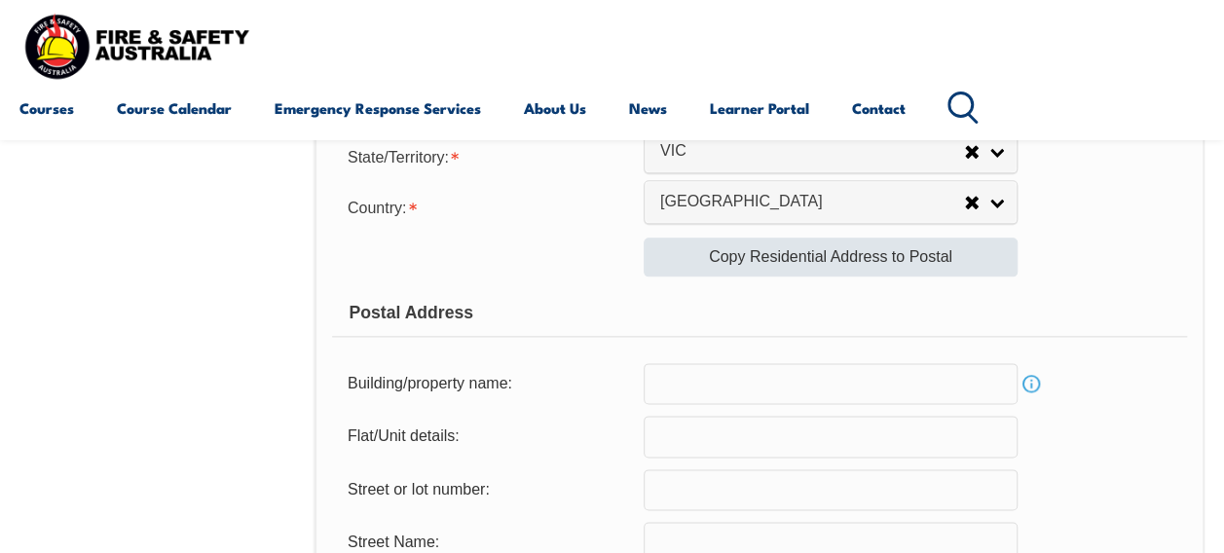
click at [972, 253] on link "Copy Residential Address to Postal" at bounding box center [831, 257] width 374 height 39
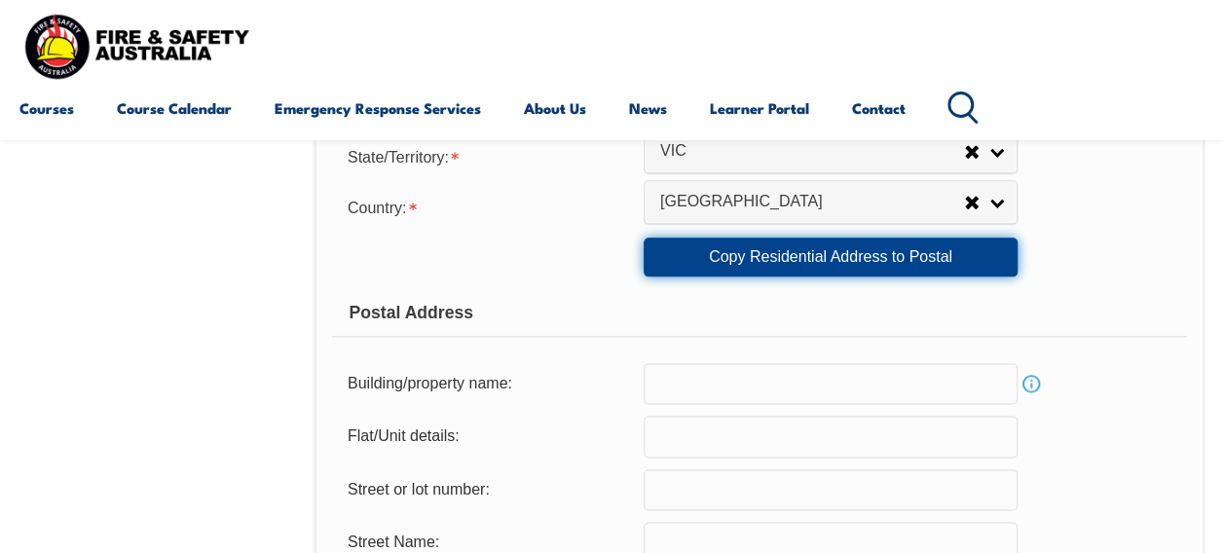
type input "55"
type input "Emiley Drive"
type input "Narre Warren"
select select "VIC"
type input "3805"
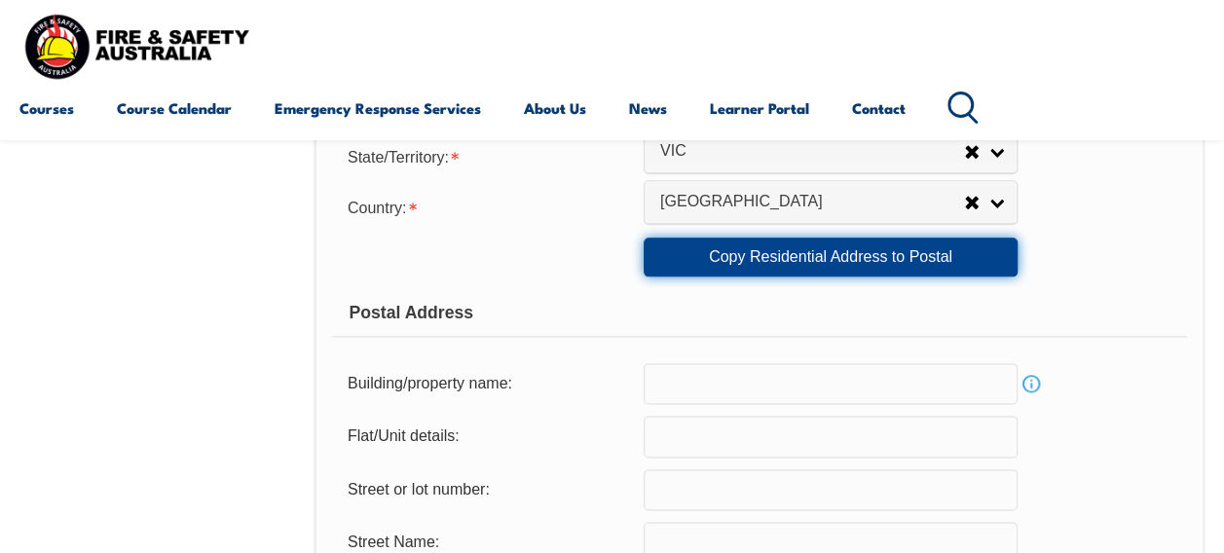
select select "1101"
click at [1129, 333] on div "Postal Address" at bounding box center [759, 312] width 855 height 49
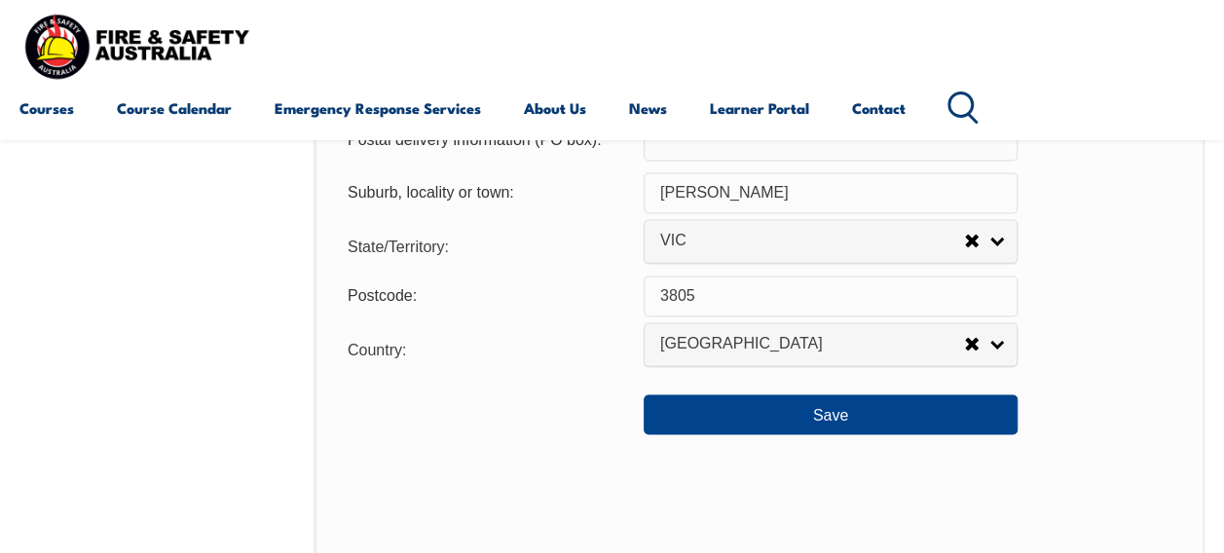
scroll to position [1480, 0]
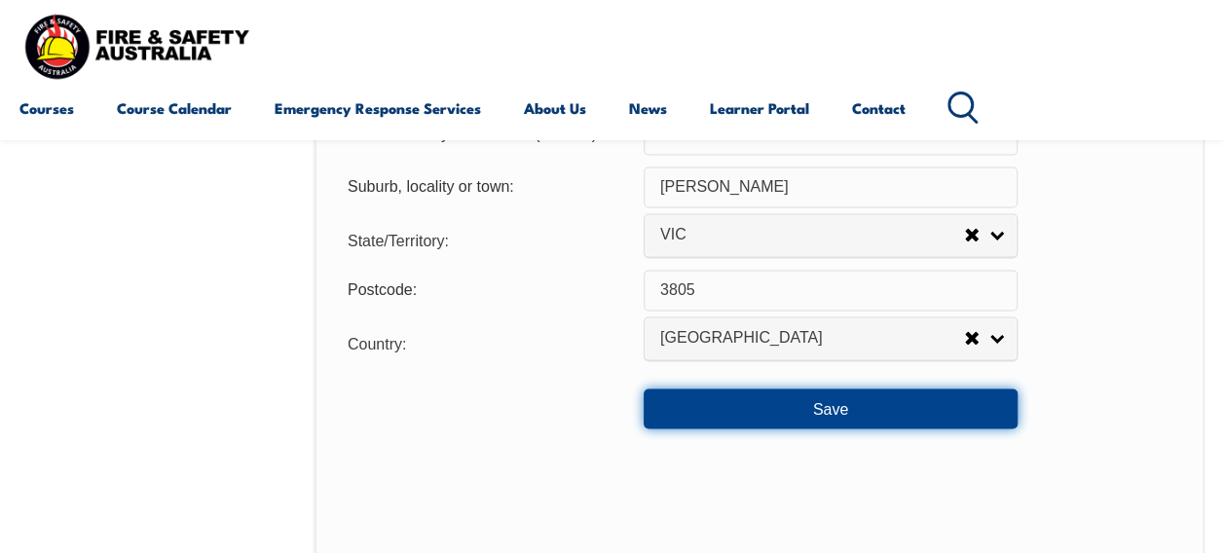
click at [987, 410] on button "Save" at bounding box center [831, 408] width 374 height 39
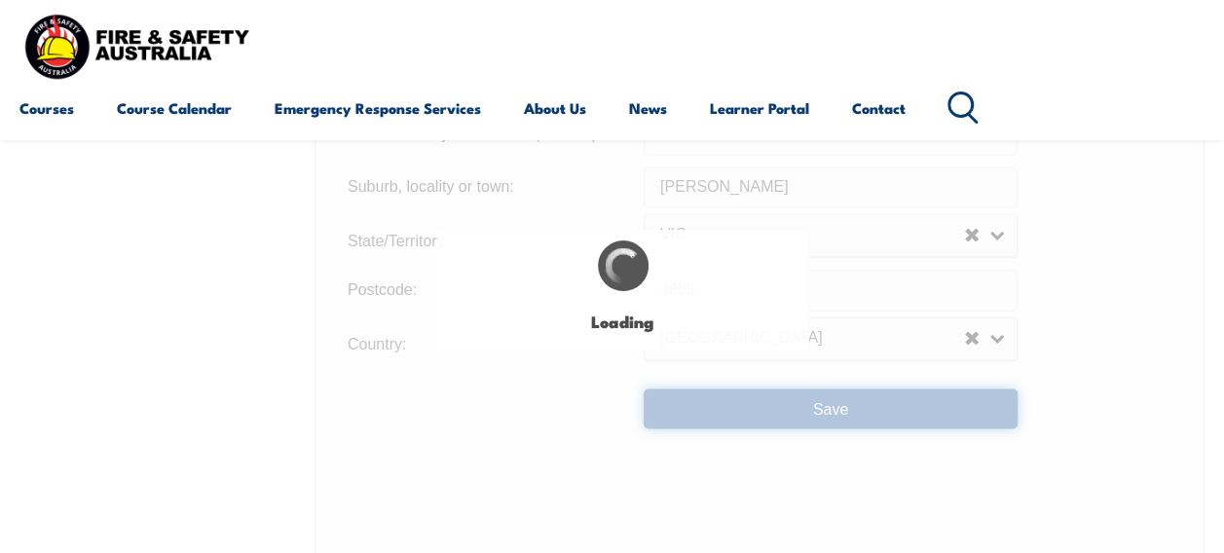
type input "55"
type input "Narre Warren"
type input "55"
type input "Narre Warren"
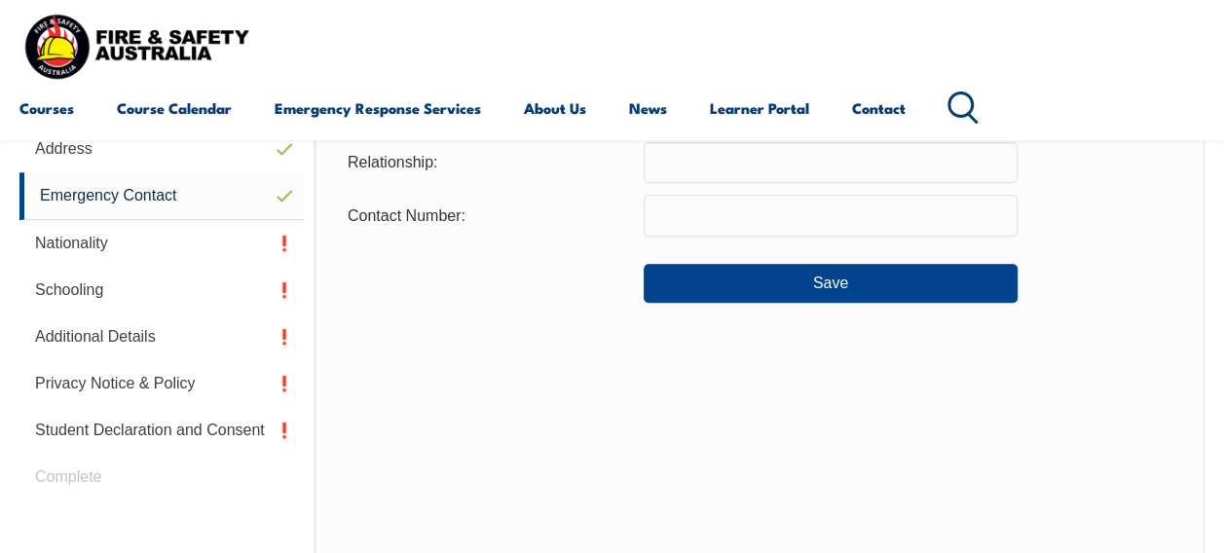
scroll to position [472, 0]
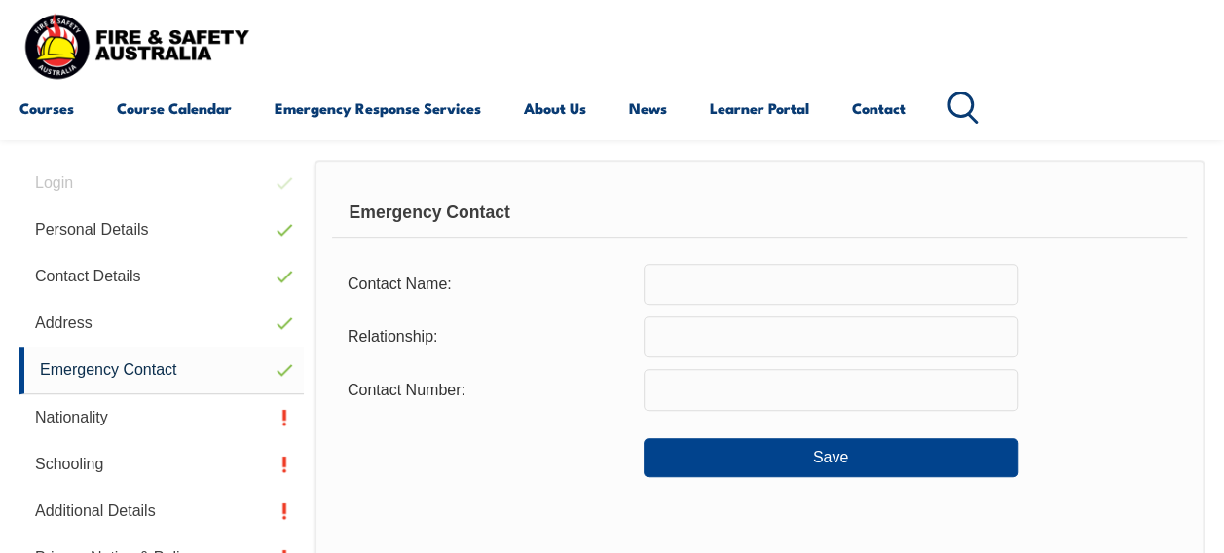
click at [854, 287] on input "text" at bounding box center [831, 284] width 374 height 41
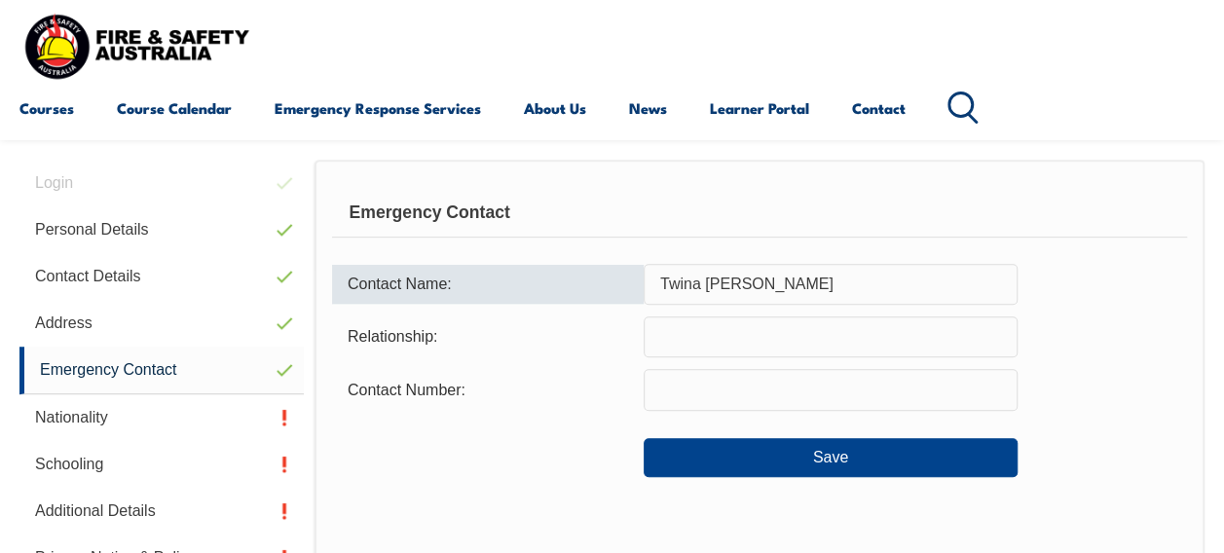
type input "Twina Fred"
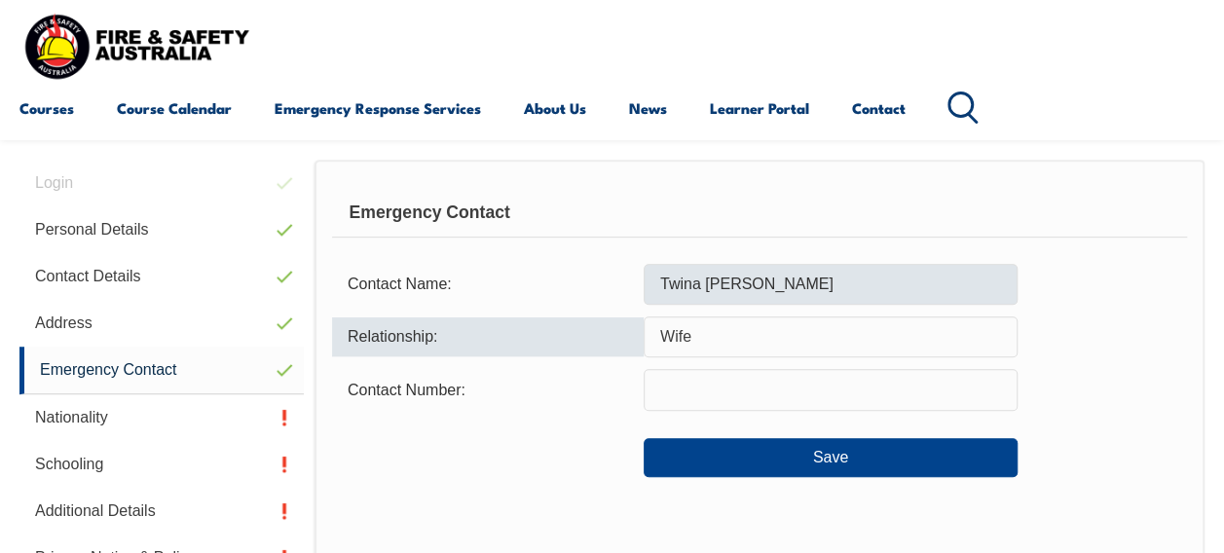
type input "Wife"
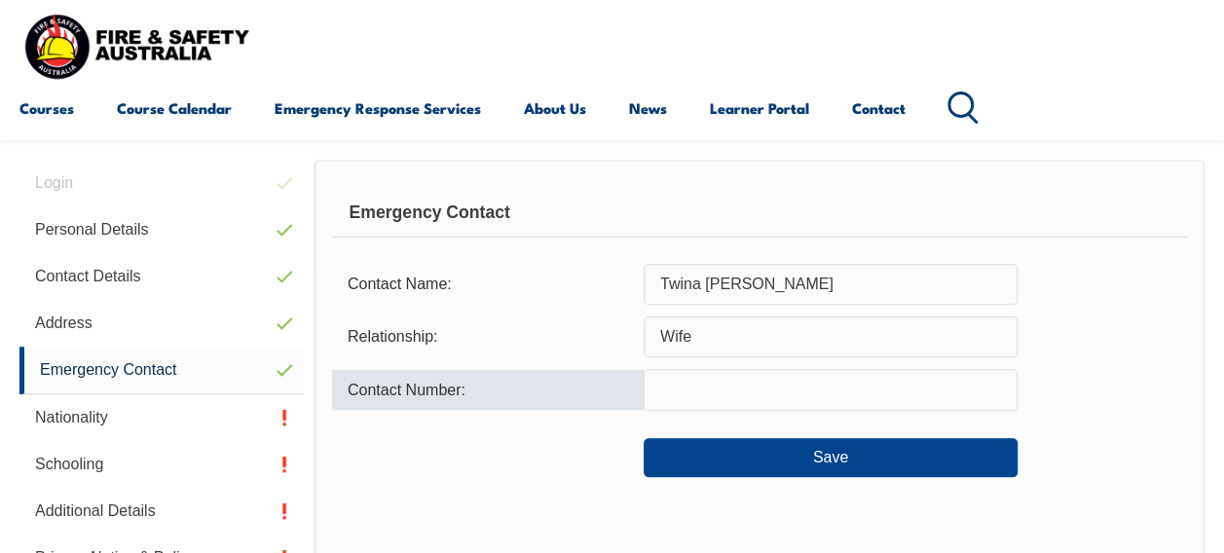
click at [863, 286] on input "Twina Fred" at bounding box center [831, 284] width 374 height 41
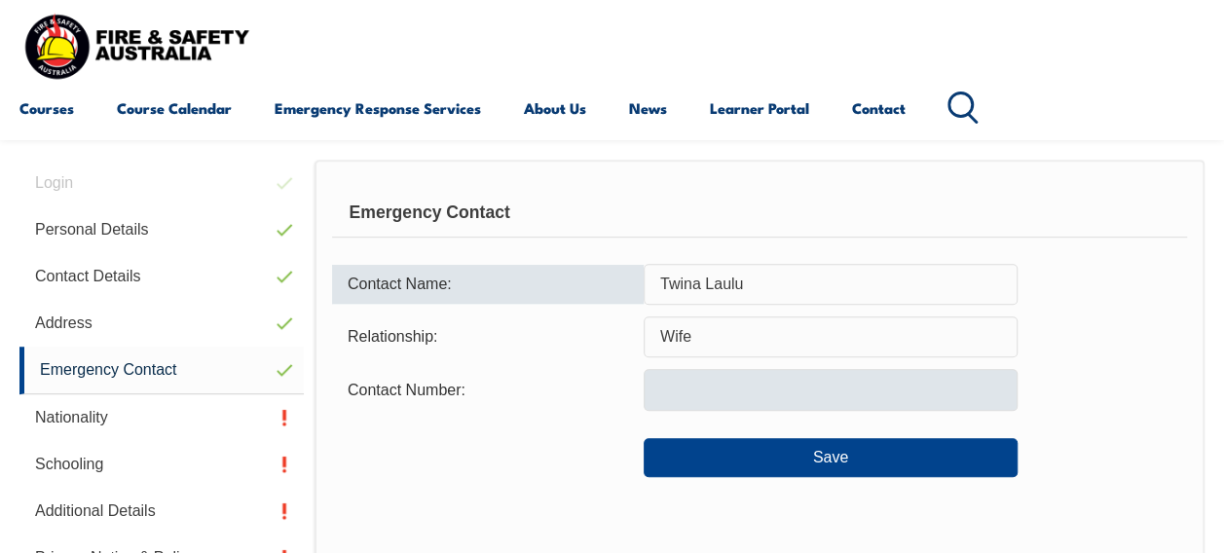
type input "Twina Laulu"
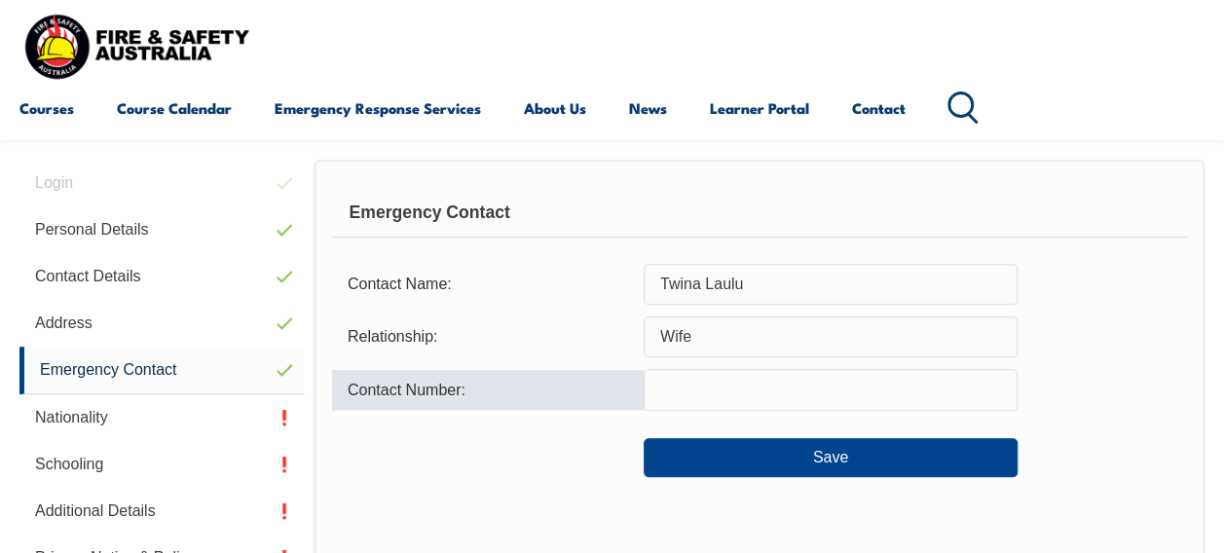
click at [925, 383] on input "text" at bounding box center [831, 389] width 374 height 41
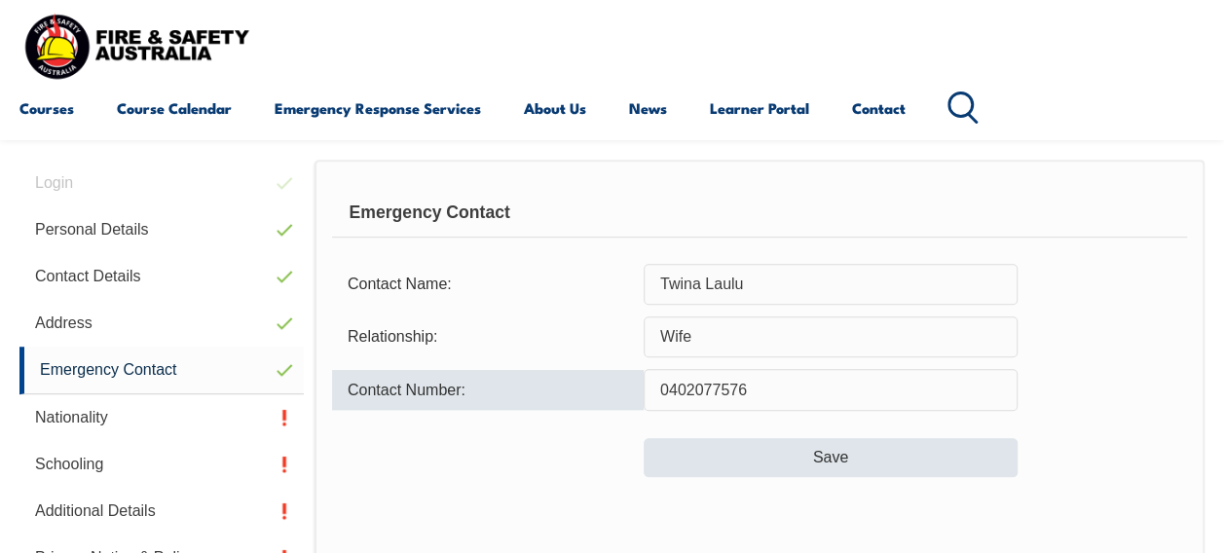
type input "0402077576"
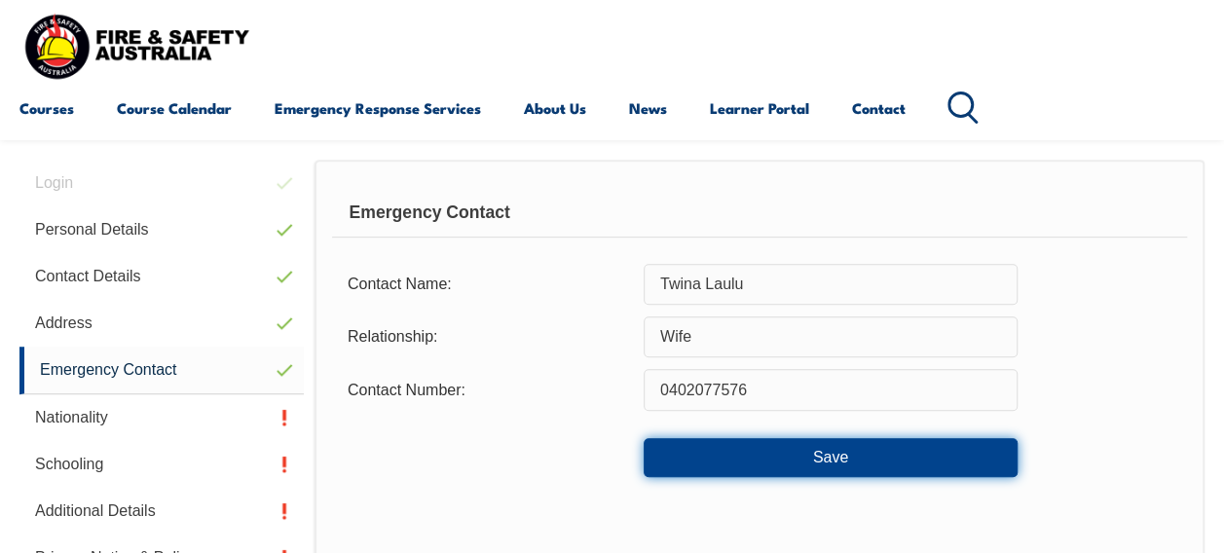
click at [907, 446] on button "Save" at bounding box center [831, 457] width 374 height 39
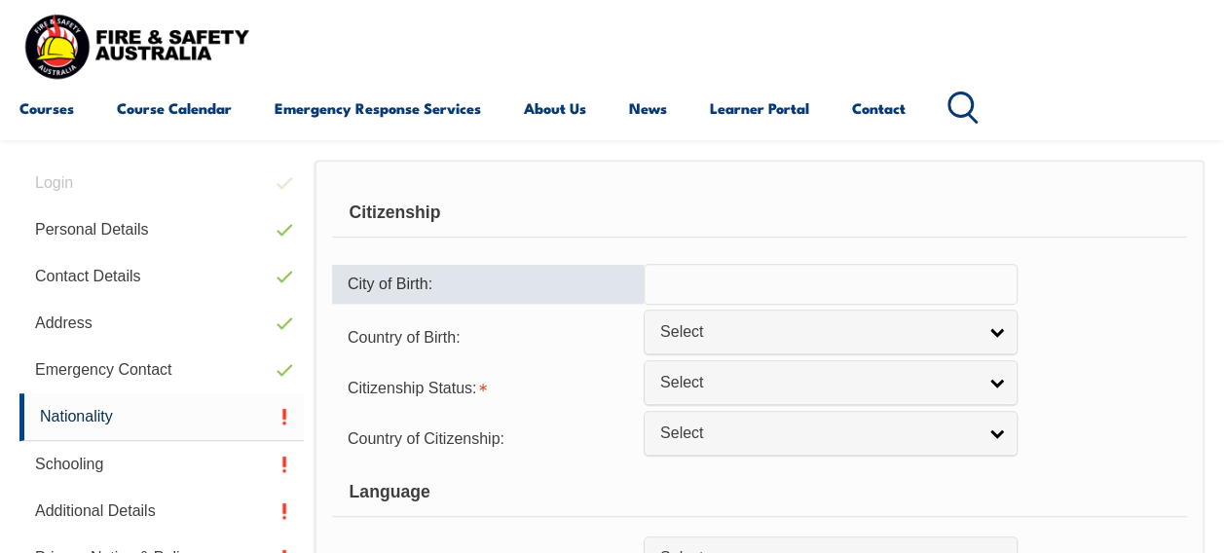
click at [910, 296] on input "text" at bounding box center [831, 284] width 374 height 41
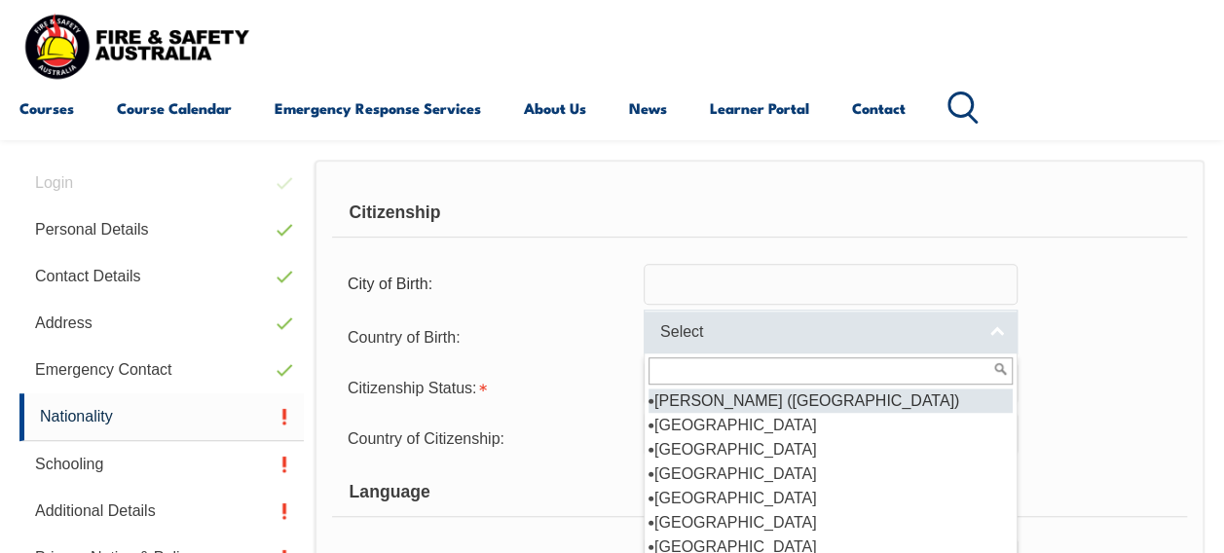
click at [938, 317] on link "Select" at bounding box center [831, 332] width 374 height 44
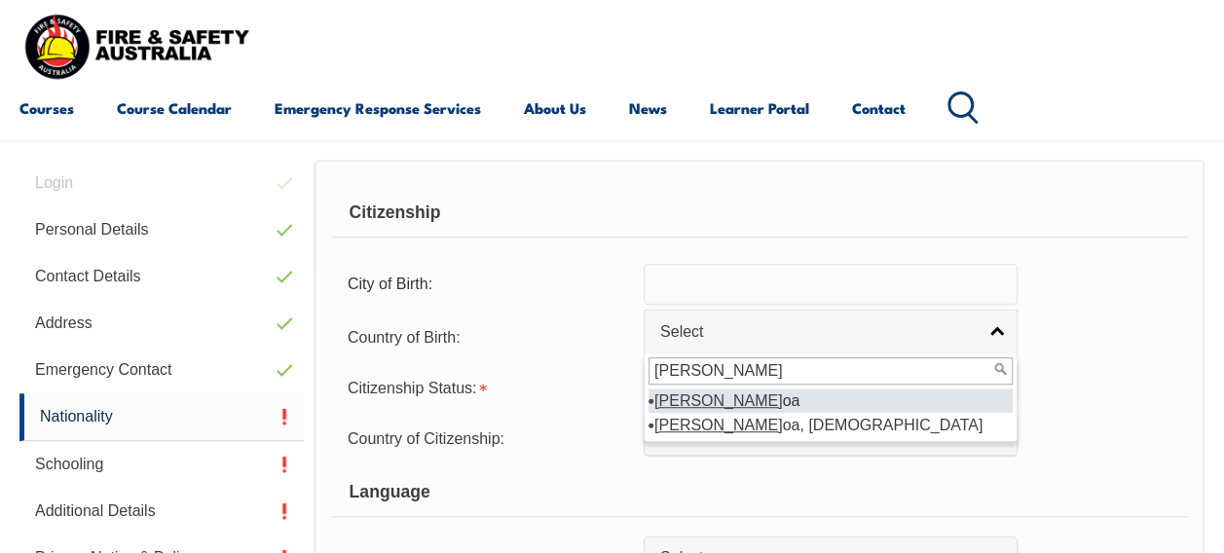
type input "sam"
click at [930, 399] on li "Sam oa" at bounding box center [831, 401] width 364 height 24
select select "1505"
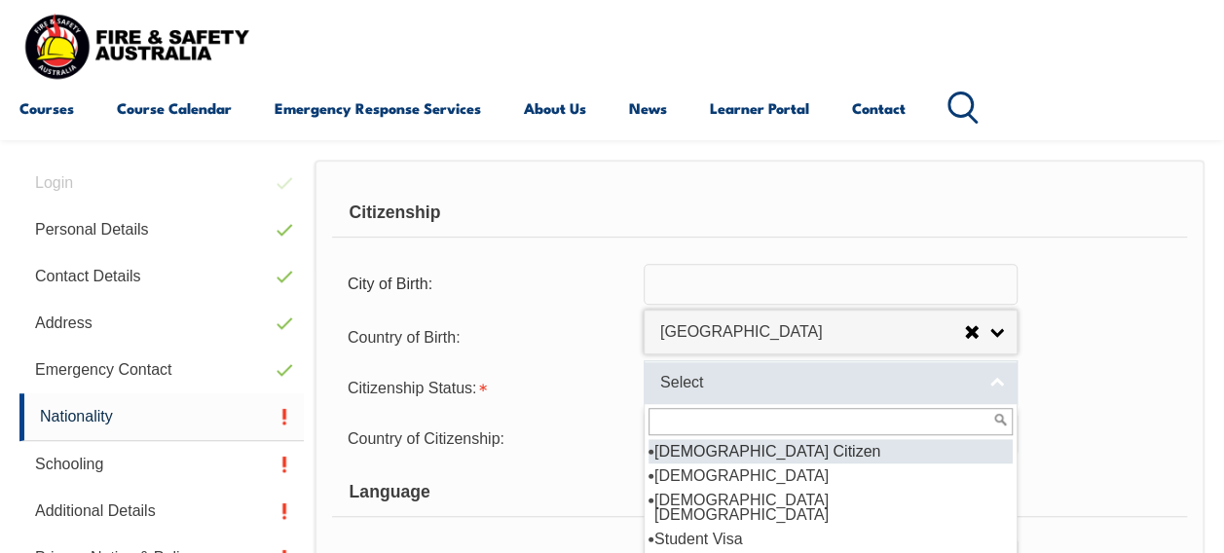
click at [939, 383] on span "Select" at bounding box center [818, 383] width 316 height 20
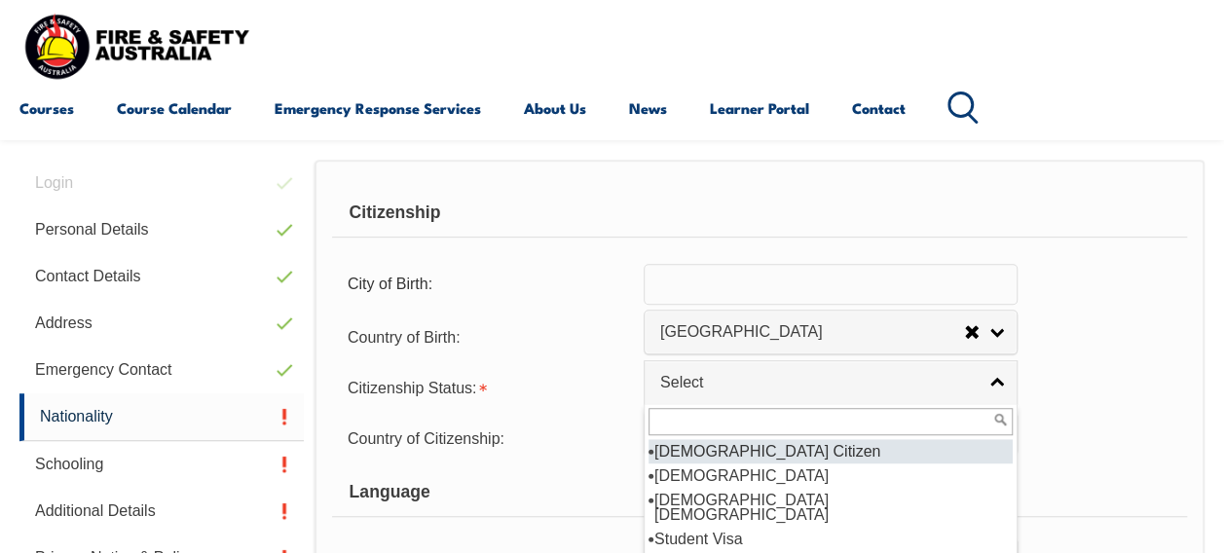
click at [904, 449] on li "[DEMOGRAPHIC_DATA] Citizen" at bounding box center [831, 451] width 364 height 24
select select "1"
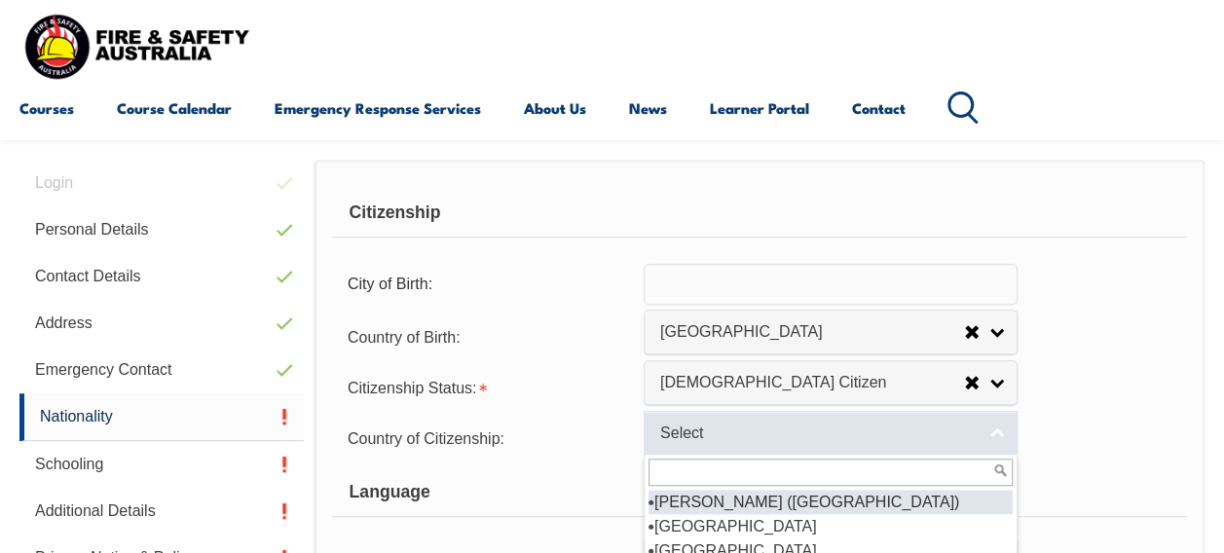
click at [910, 436] on span "Select" at bounding box center [818, 434] width 316 height 20
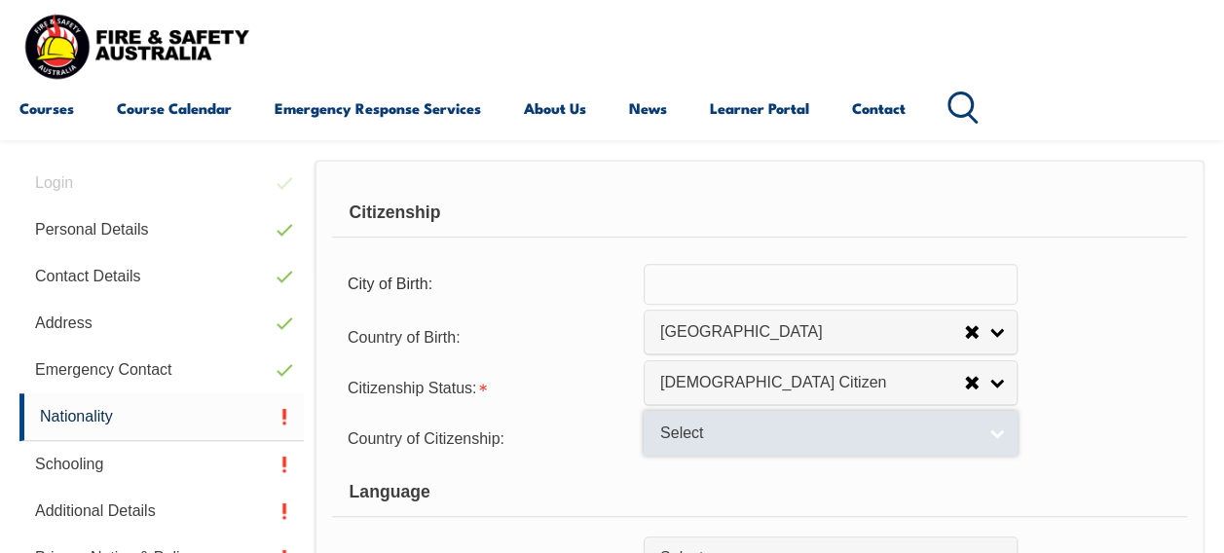
click at [910, 436] on span "Select" at bounding box center [818, 434] width 316 height 20
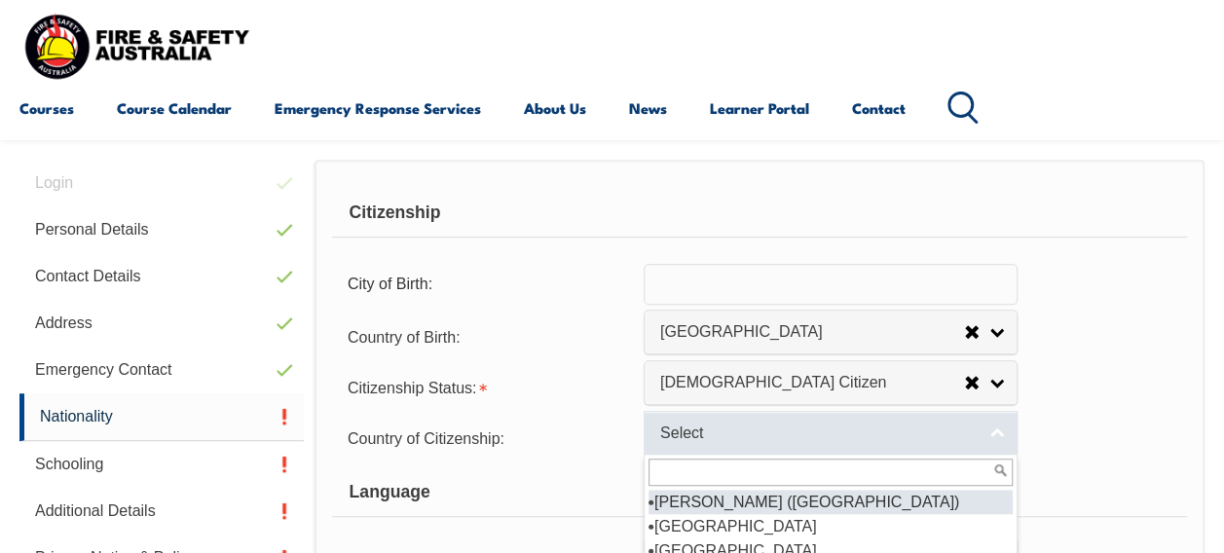
click at [910, 436] on span "Select" at bounding box center [818, 434] width 316 height 20
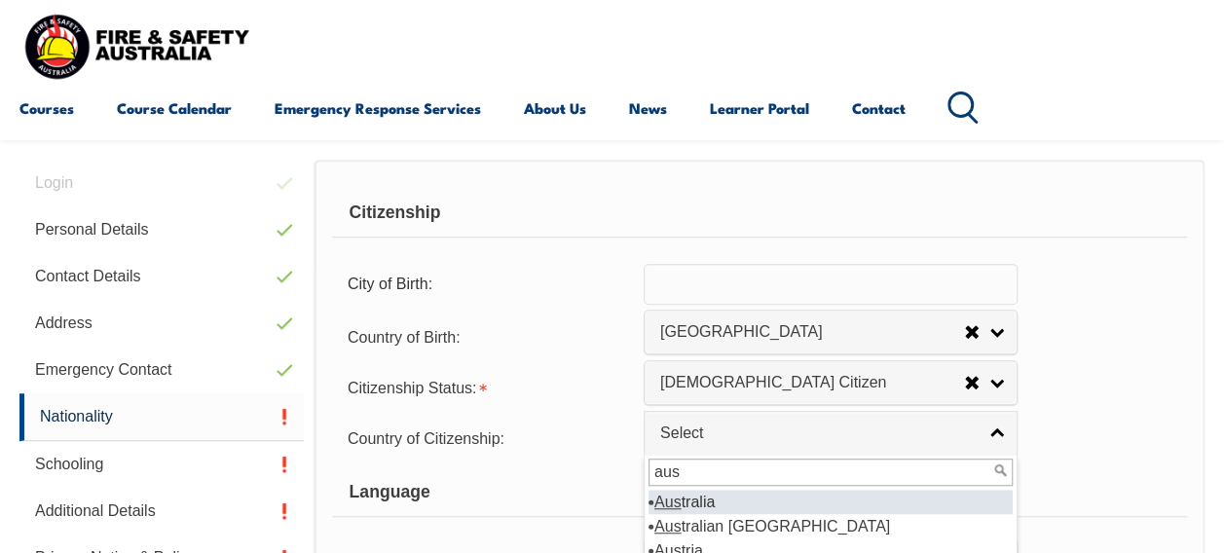
type input "aus"
click at [908, 501] on li "Aus tralia" at bounding box center [831, 502] width 364 height 24
select select "1101"
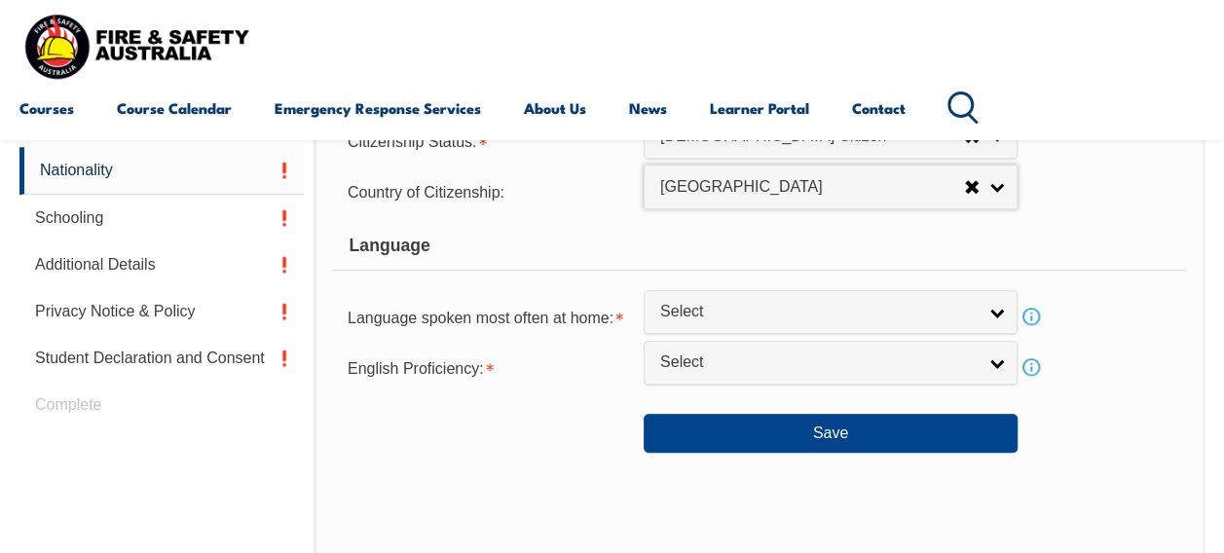
scroll to position [721, 0]
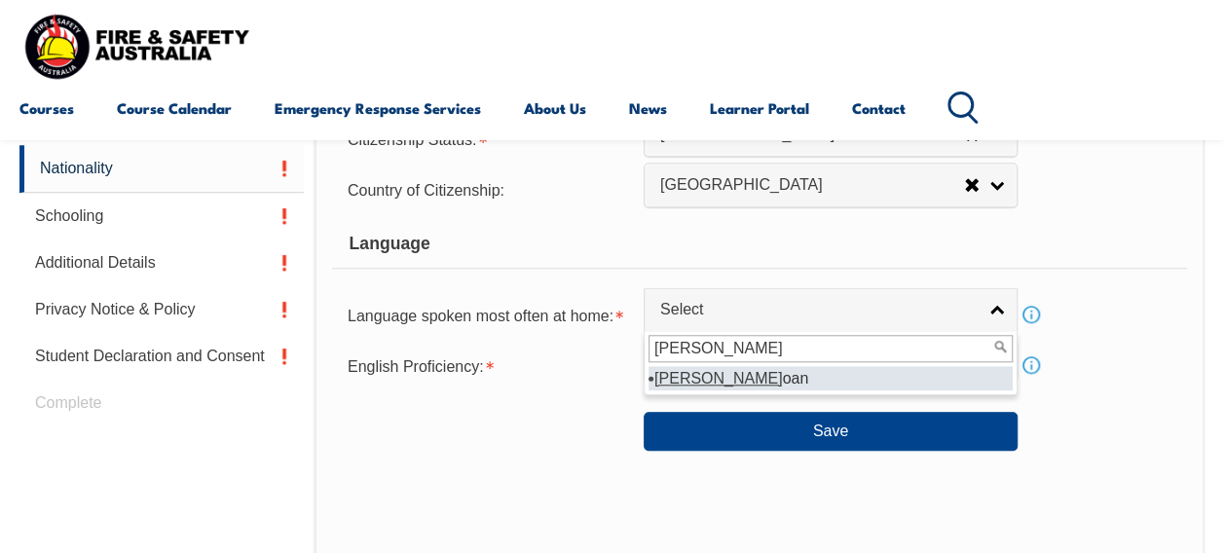
type input "sam"
click at [942, 384] on li "Sam oan" at bounding box center [831, 378] width 364 height 24
select select "9308"
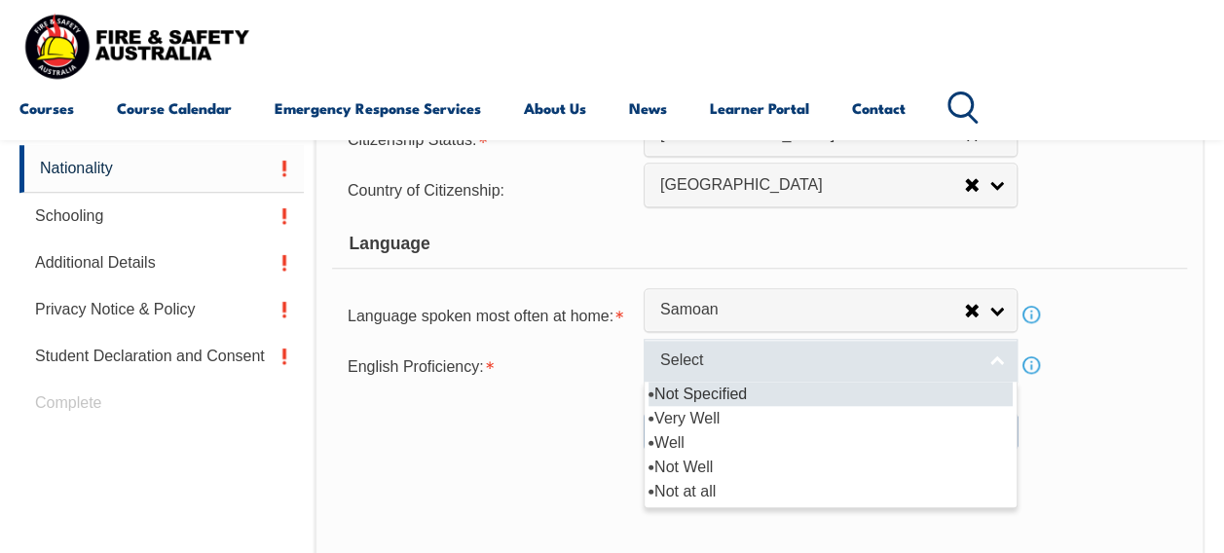
click at [956, 358] on span "Select" at bounding box center [818, 361] width 316 height 20
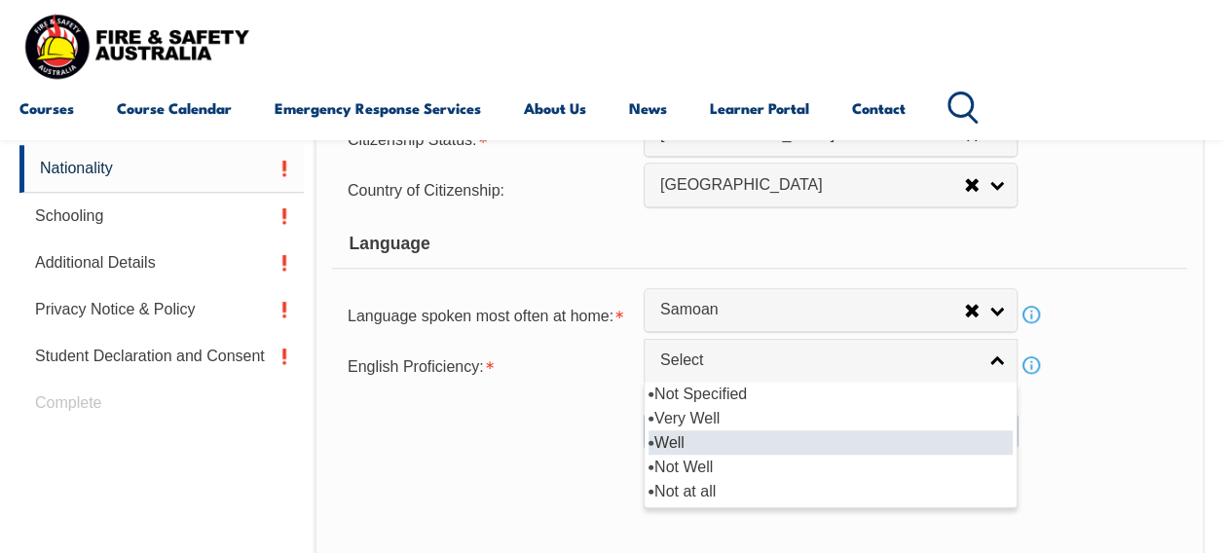
click at [913, 430] on li "Well" at bounding box center [831, 442] width 364 height 24
select select "2"
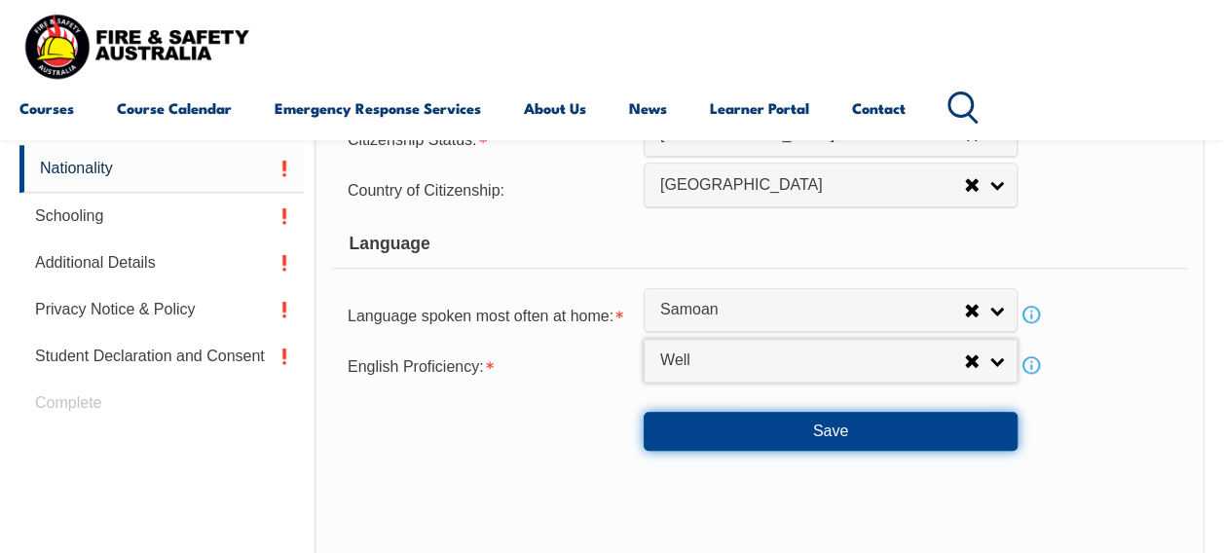
click at [913, 428] on button "Save" at bounding box center [831, 431] width 374 height 39
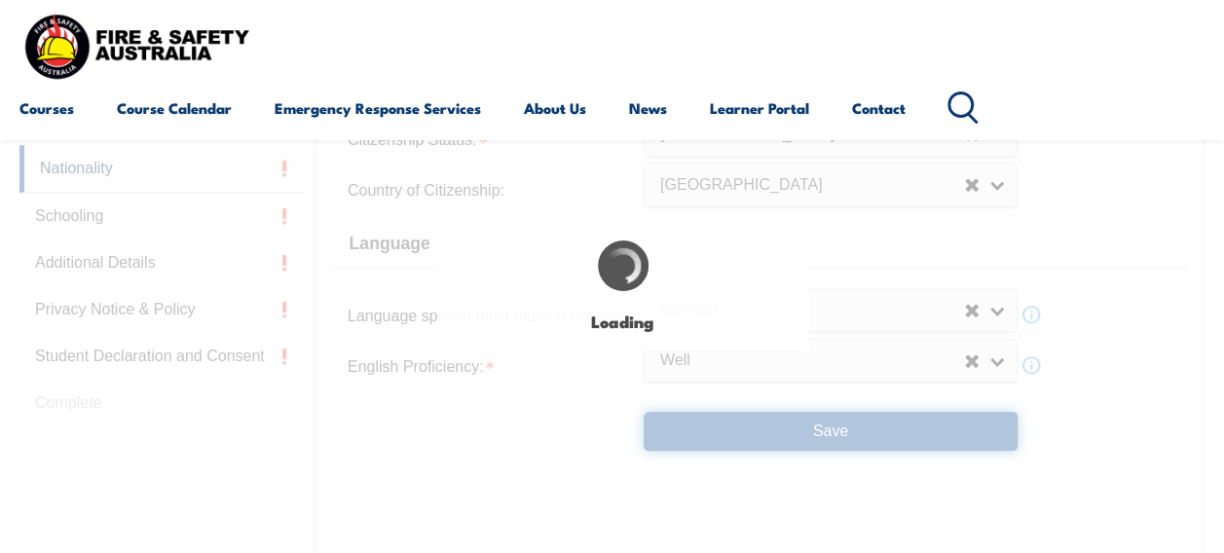
select select "false"
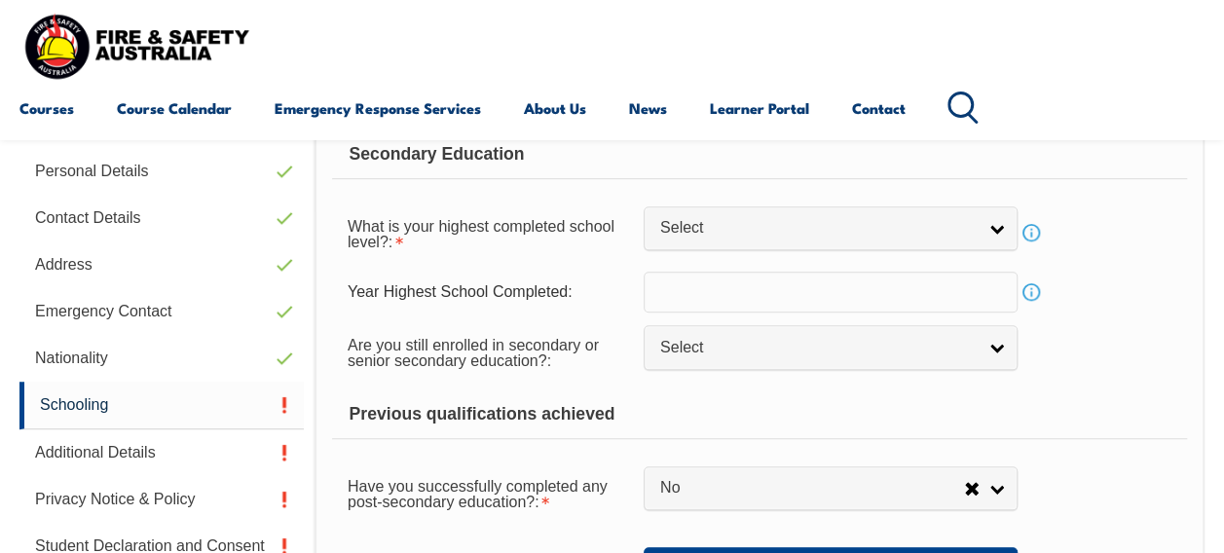
scroll to position [472, 0]
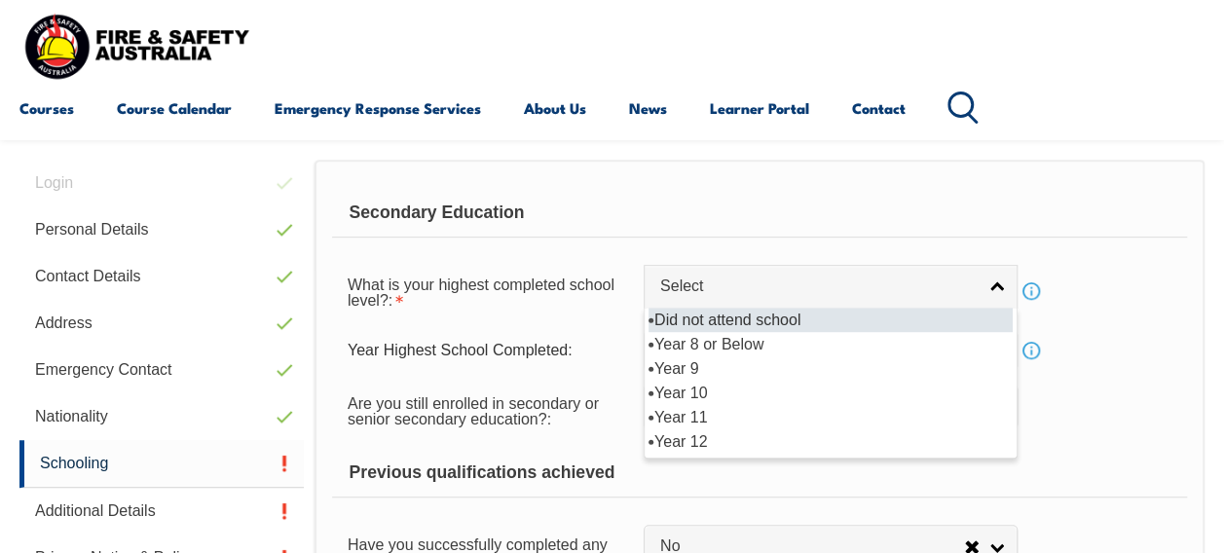
select select "12"
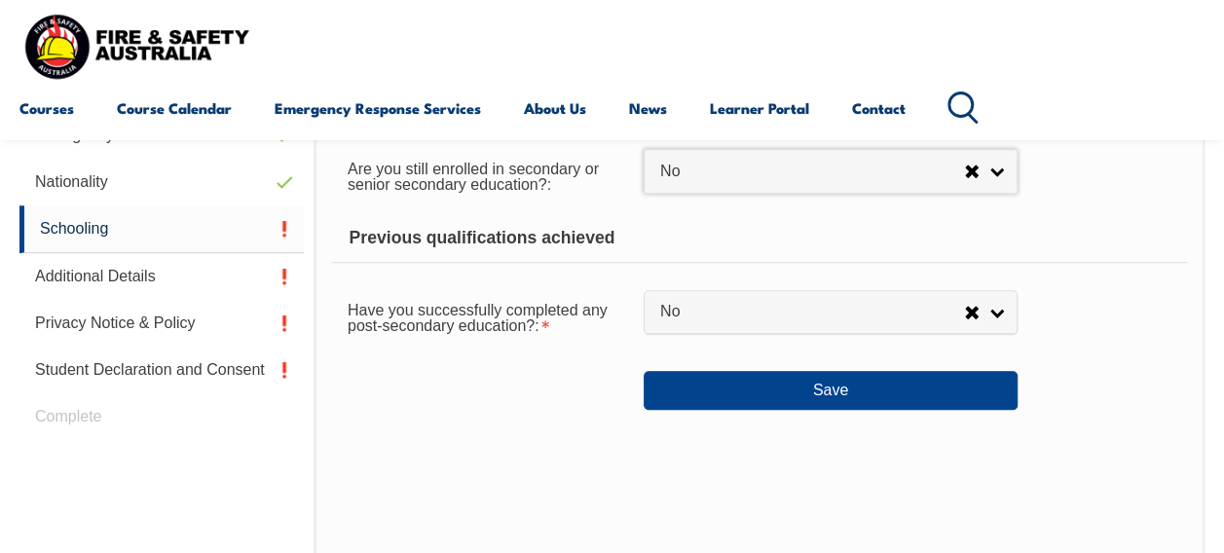
scroll to position [710, 0]
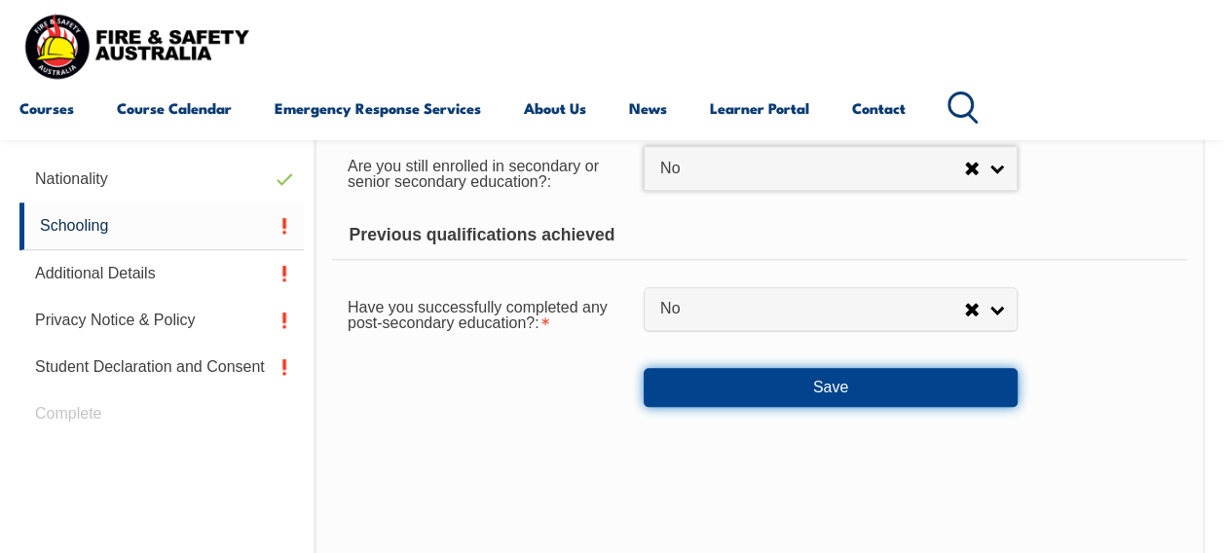
click at [951, 394] on button "Save" at bounding box center [831, 387] width 374 height 39
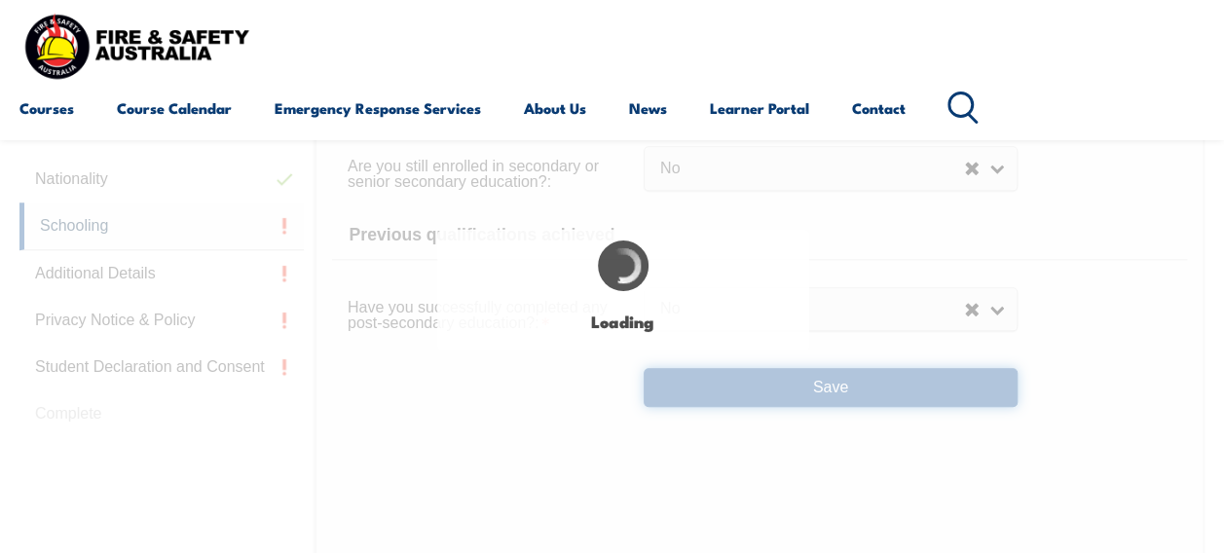
select select "false"
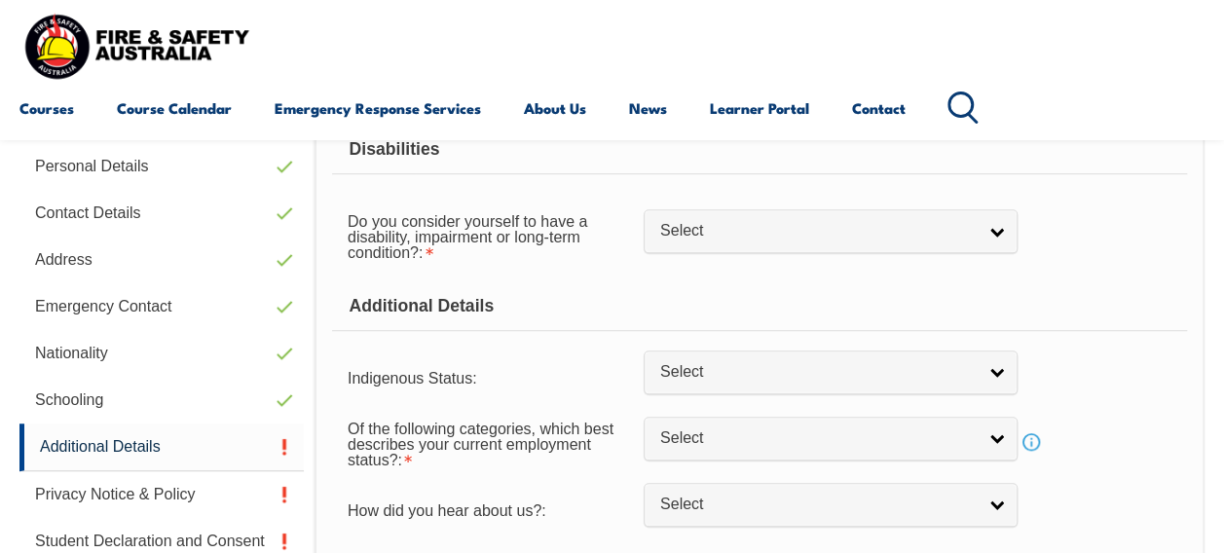
scroll to position [555, 0]
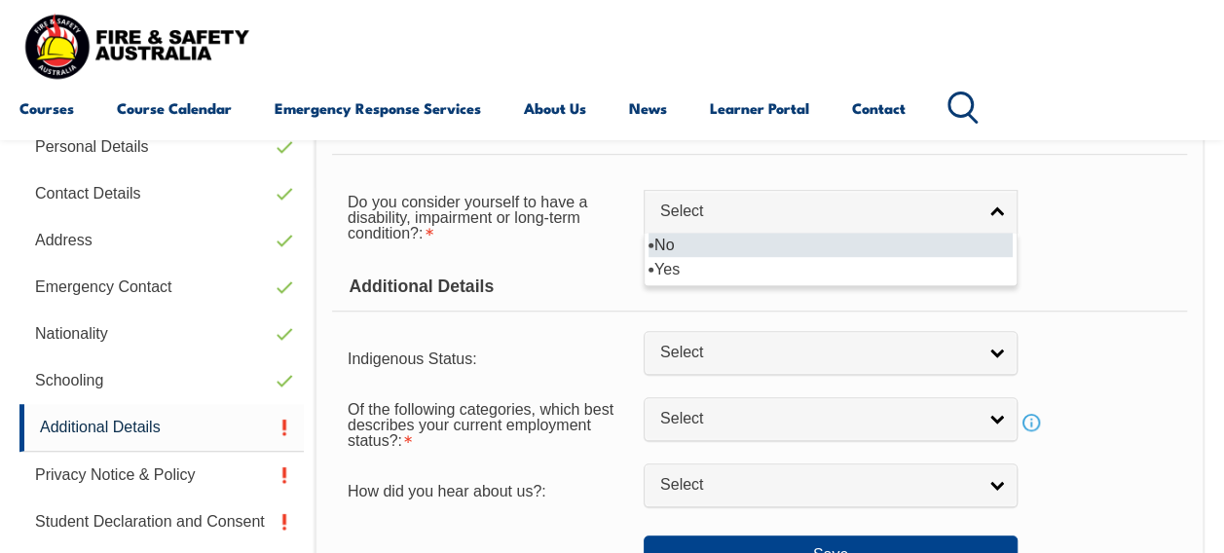
select select "false"
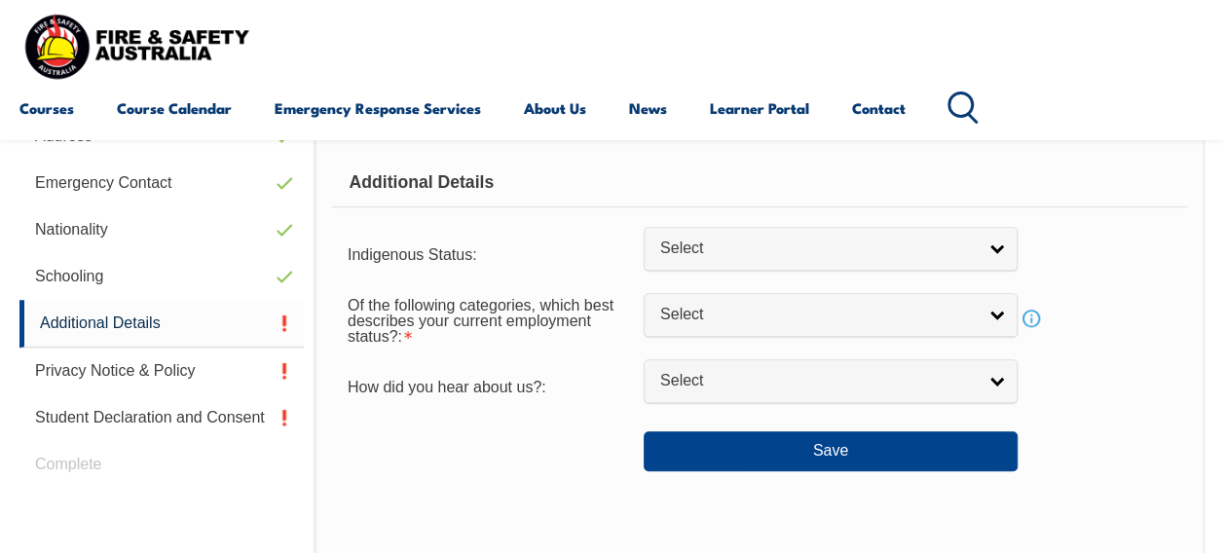
scroll to position [663, 0]
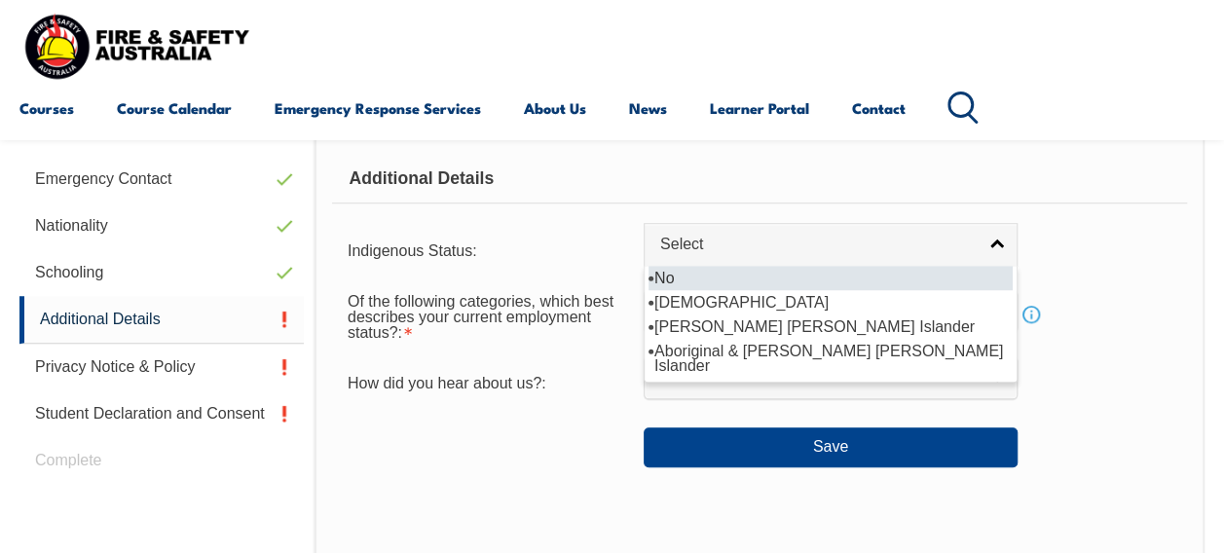
select select "4"
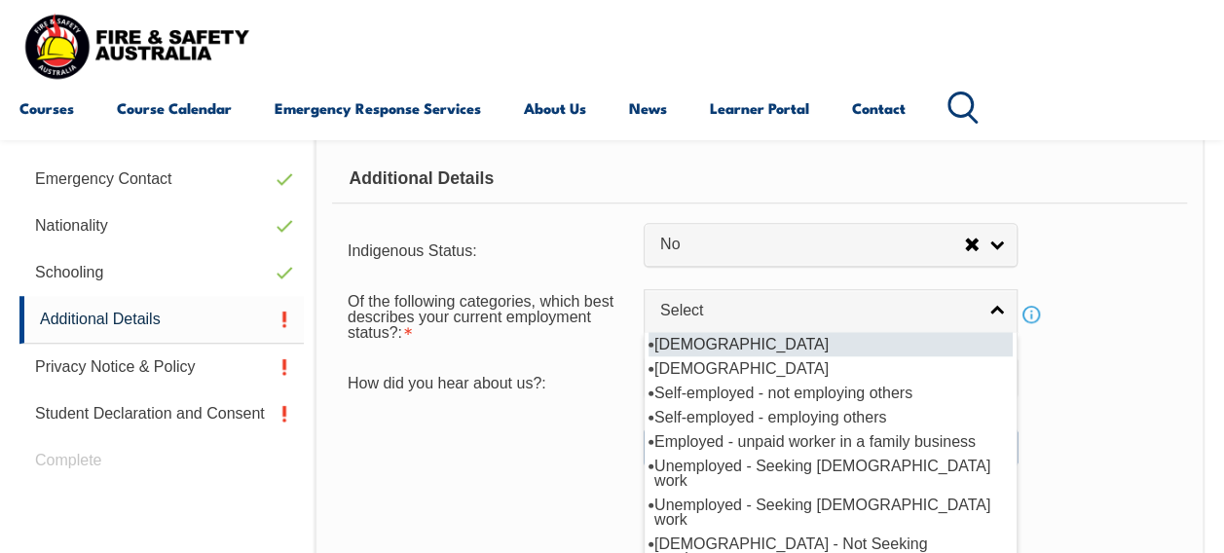
select select "1"
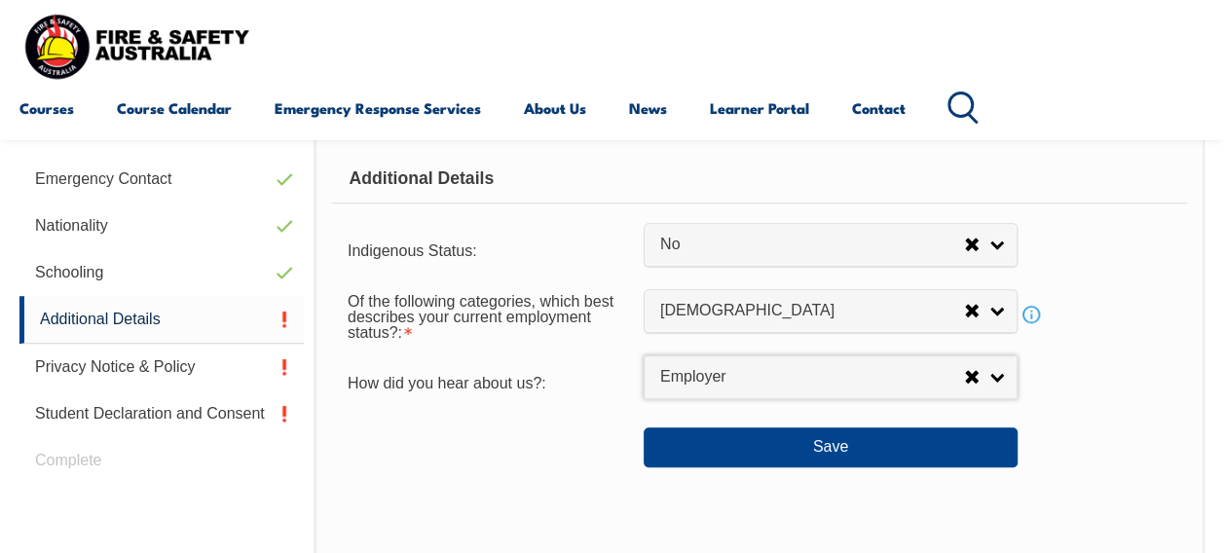
select select "8019"
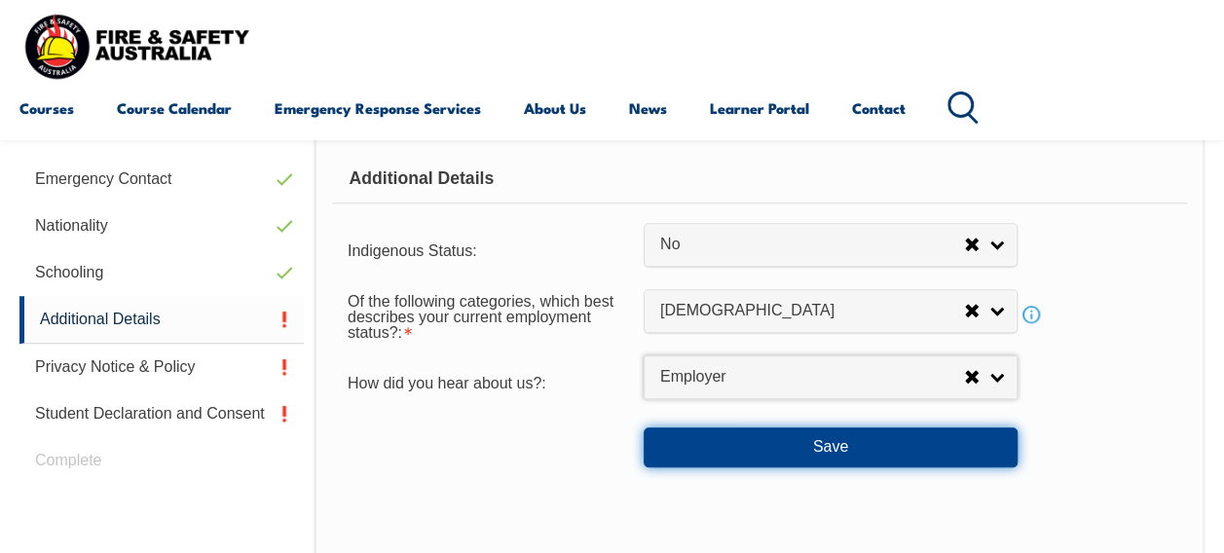
click at [942, 452] on button "Save" at bounding box center [831, 446] width 374 height 39
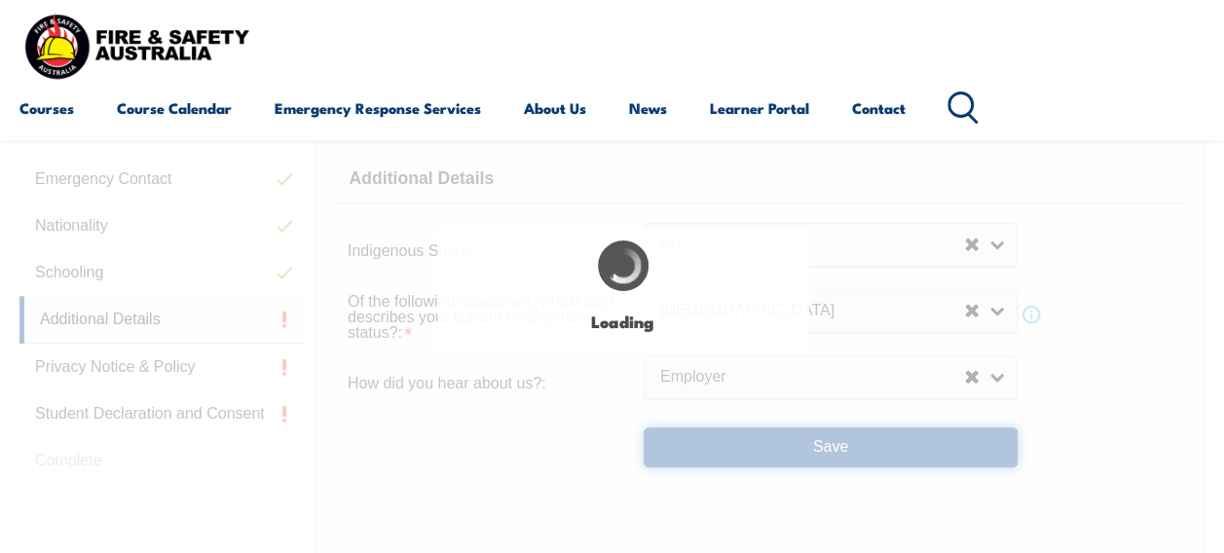
select select "false"
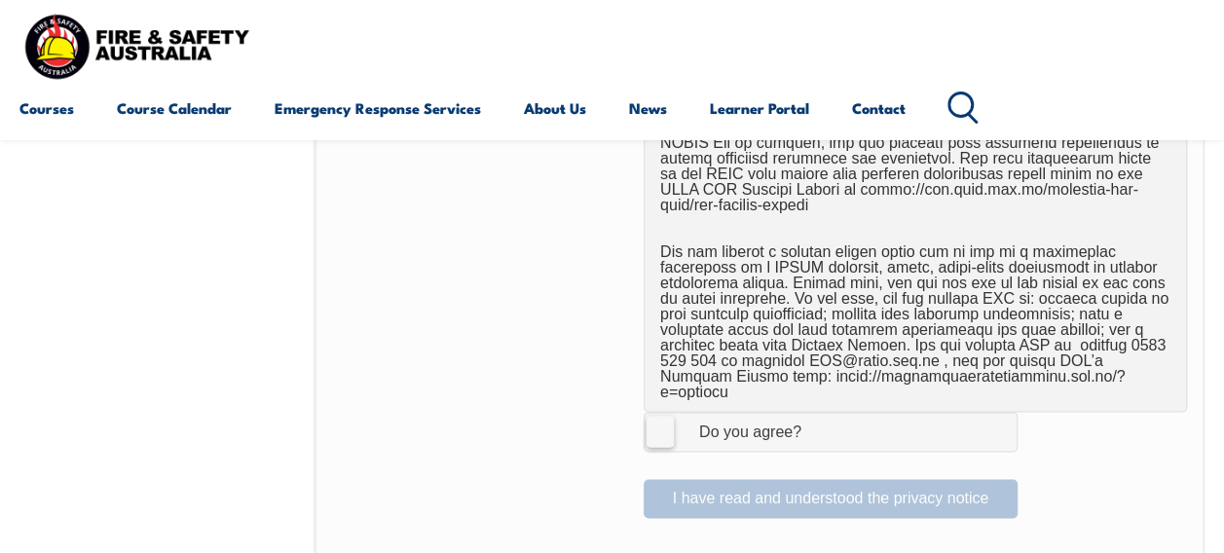
scroll to position [1315, 0]
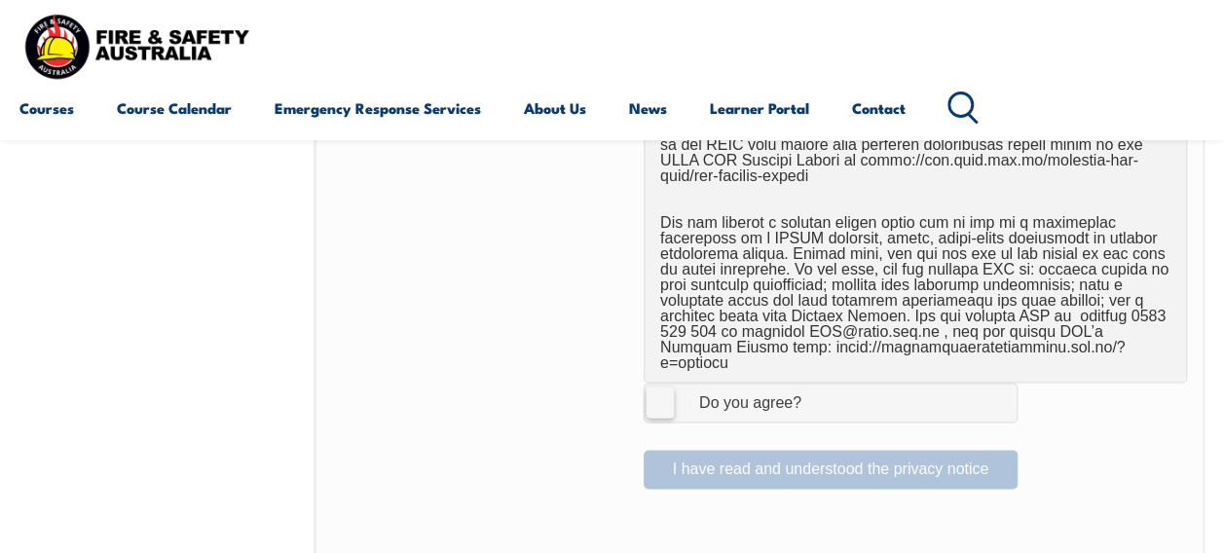
click at [650, 383] on label "I Agree Do you agree?" at bounding box center [831, 402] width 374 height 39
click at [817, 384] on input "I Agree Do you agree?" at bounding box center [833, 402] width 33 height 37
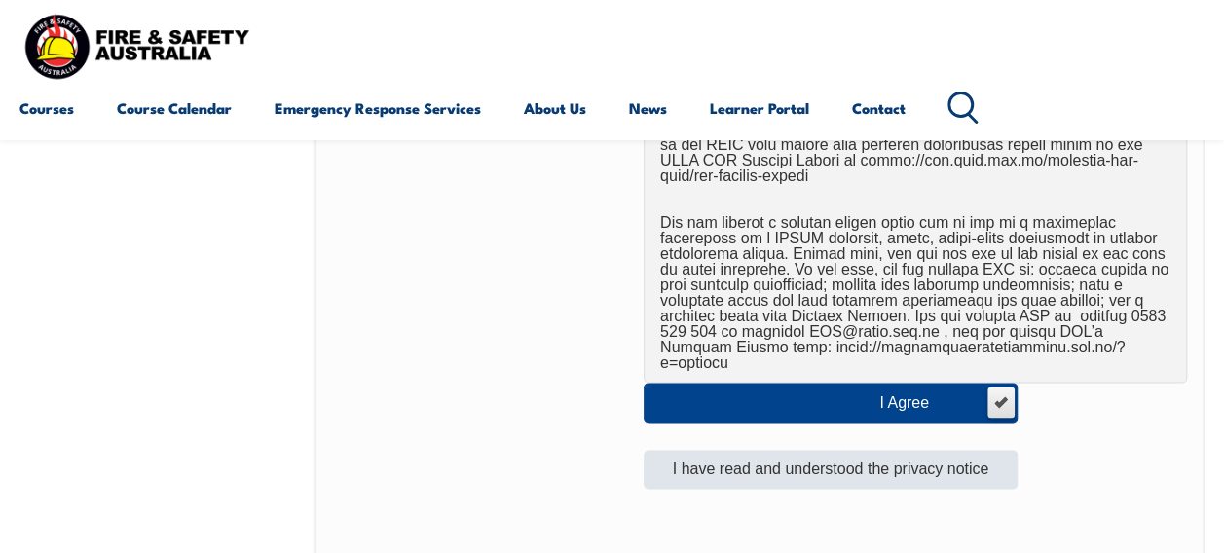
click at [962, 450] on button "I have read and understood the privacy notice" at bounding box center [831, 469] width 374 height 39
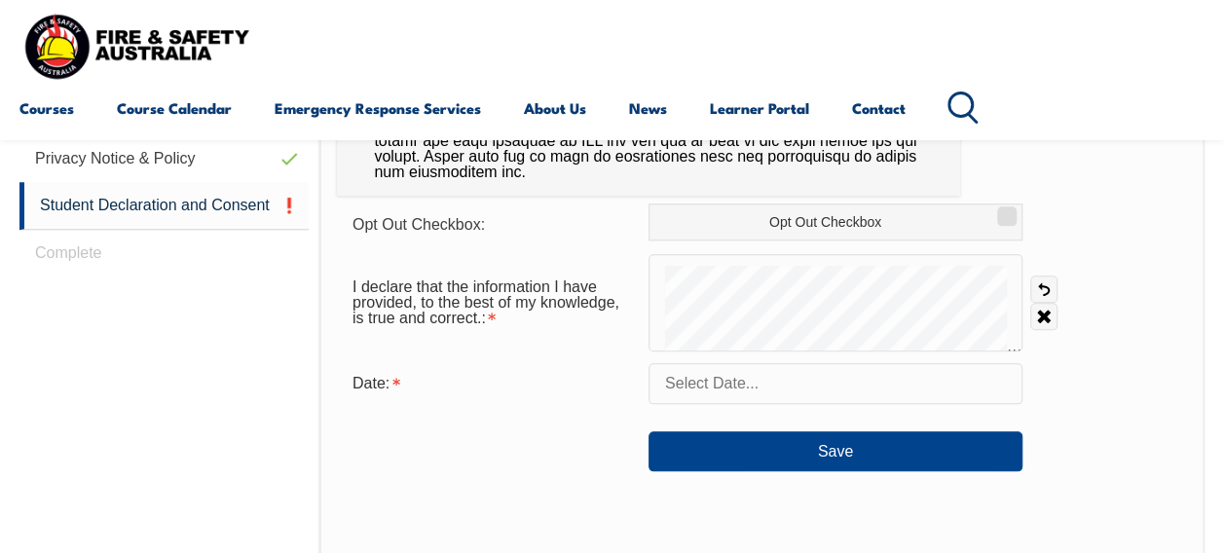
scroll to position [873, 0]
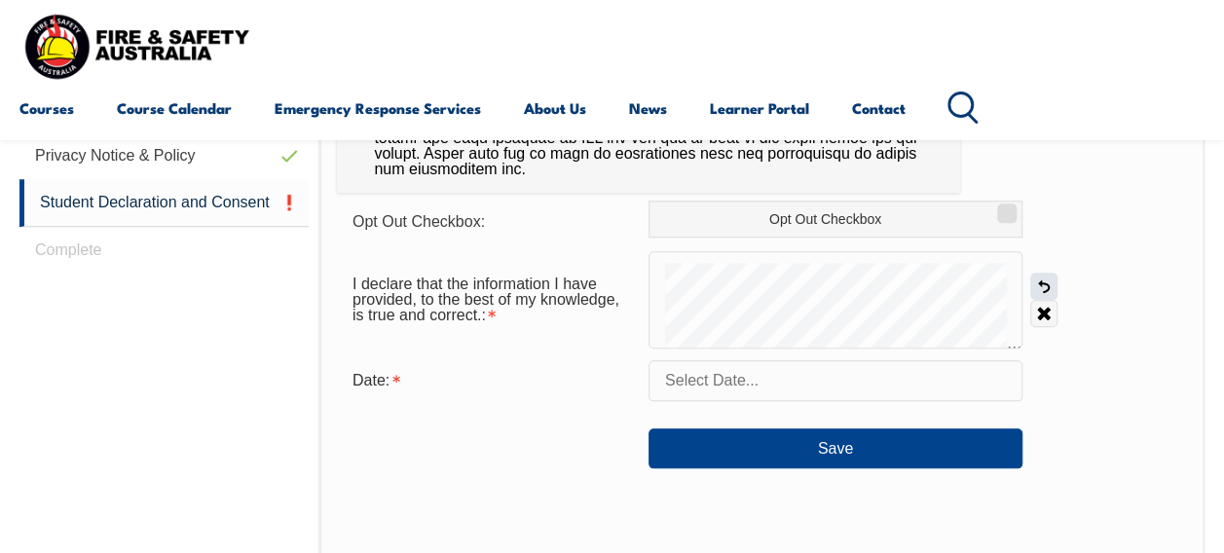
click at [1046, 289] on link "Undo" at bounding box center [1043, 286] width 27 height 27
click at [1044, 290] on link "Undo" at bounding box center [1043, 286] width 27 height 27
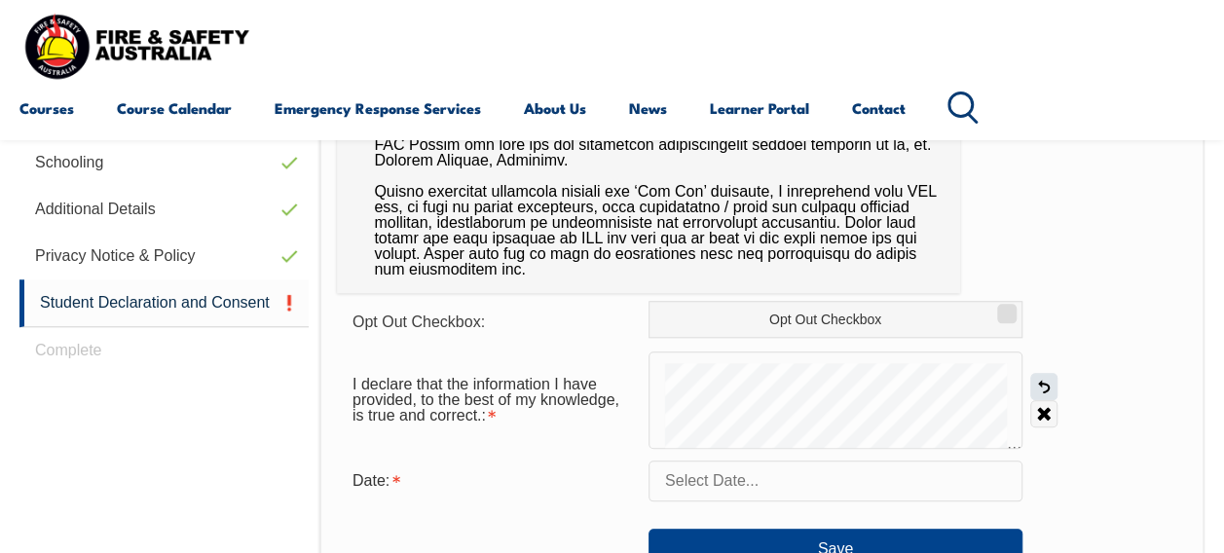
scroll to position [785, 0]
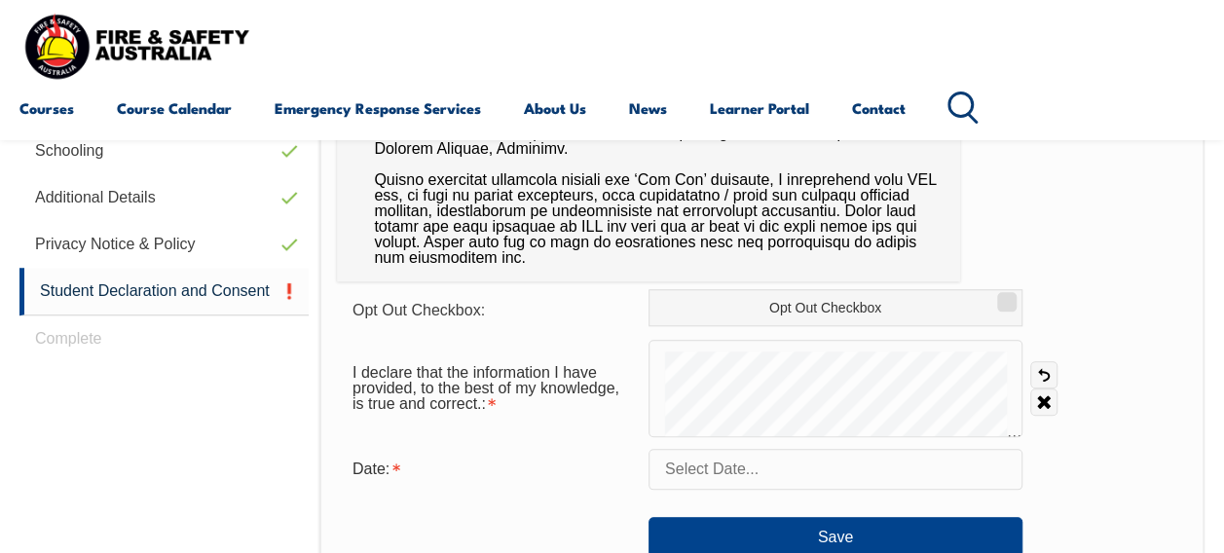
click at [947, 465] on input "text" at bounding box center [836, 469] width 374 height 41
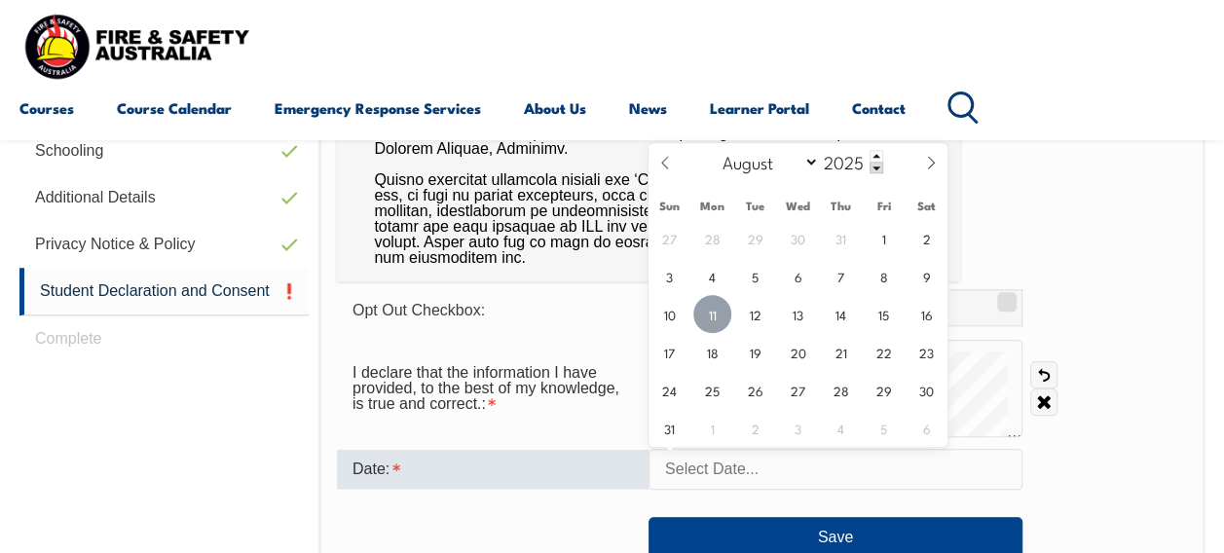
click at [710, 317] on span "11" at bounding box center [712, 314] width 38 height 38
type input "August 11, 2025"
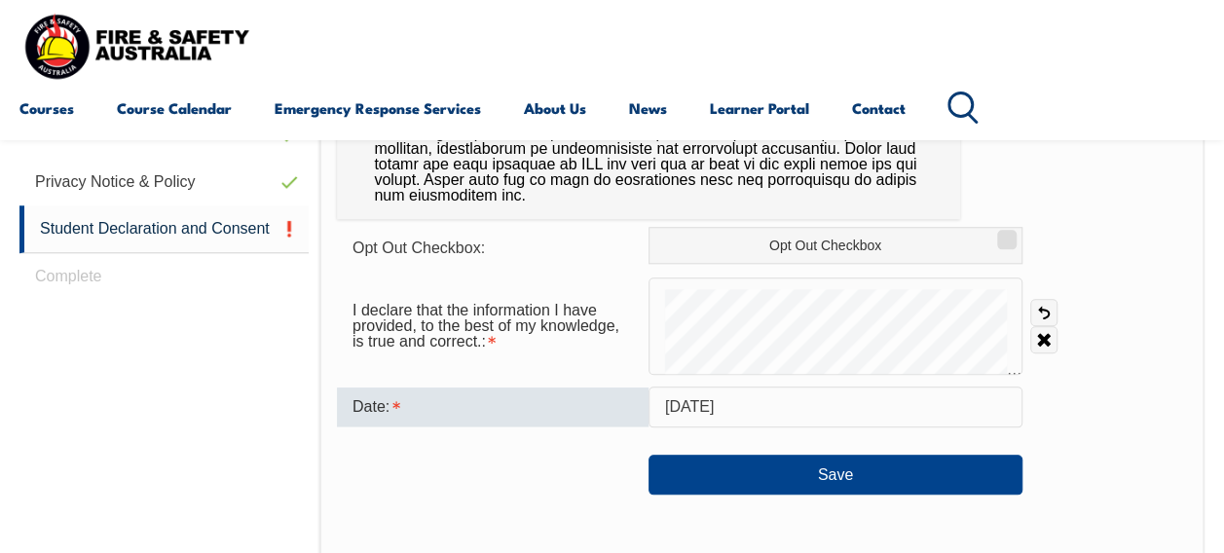
scroll to position [896, 0]
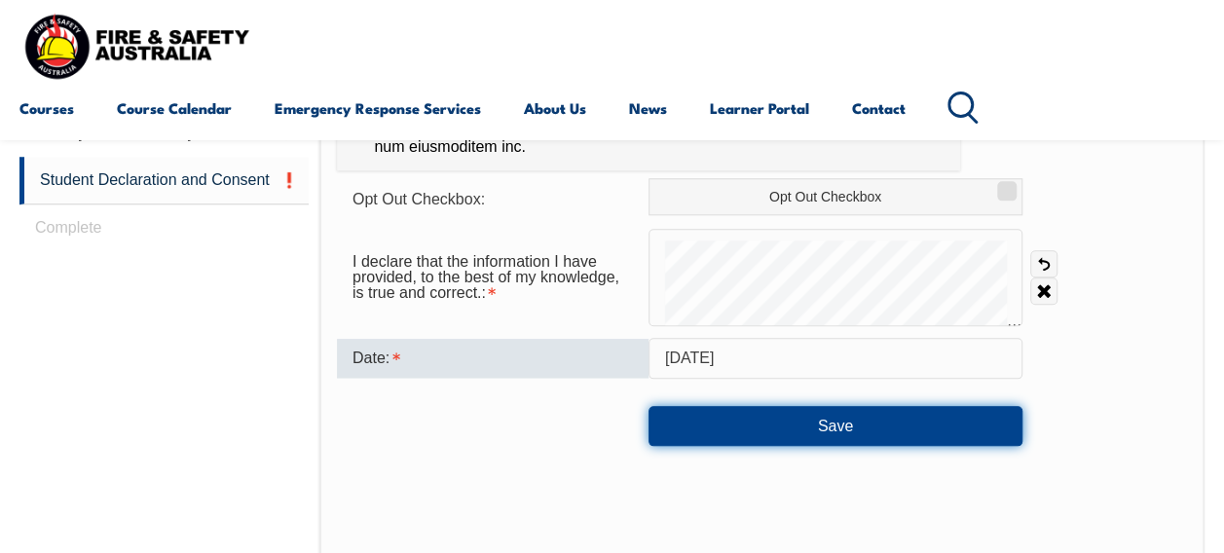
click at [952, 432] on button "Save" at bounding box center [836, 425] width 374 height 39
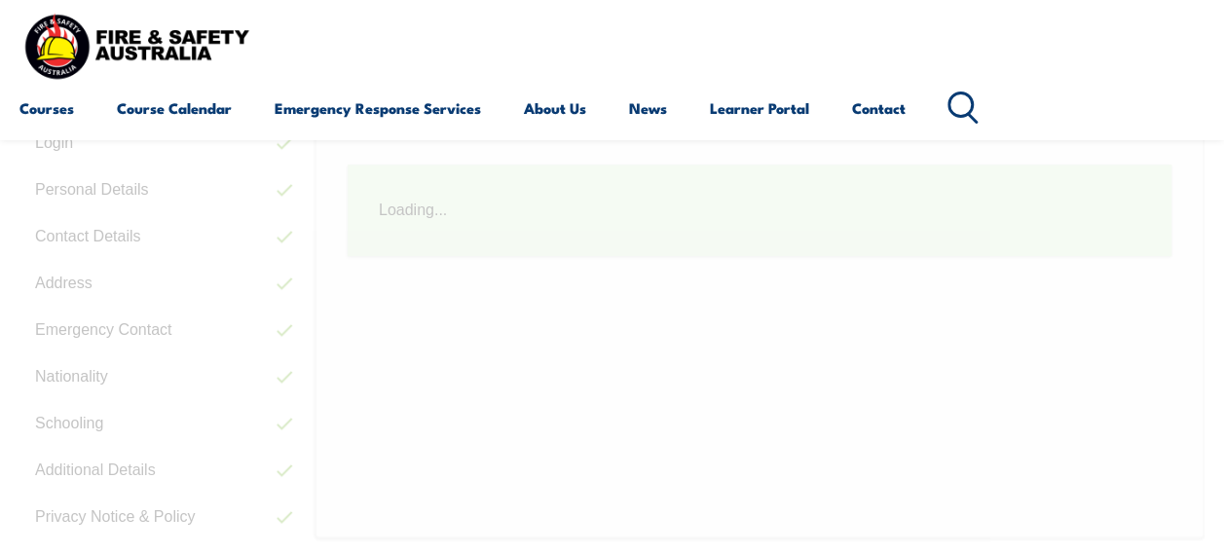
scroll to position [472, 0]
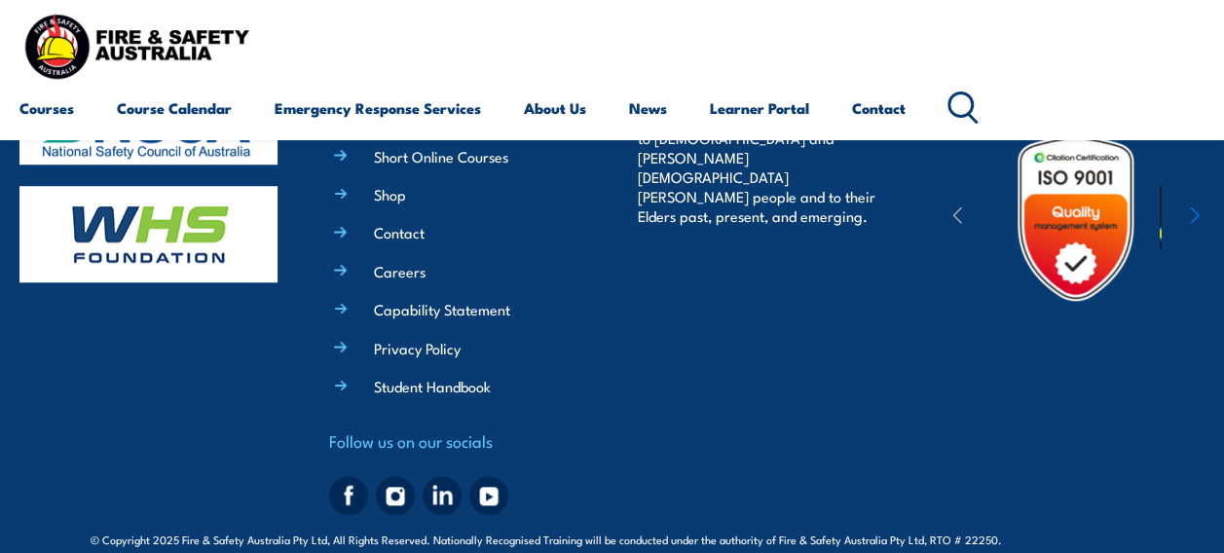
scroll to position [752, 0]
